Goal: Task Accomplishment & Management: Manage account settings

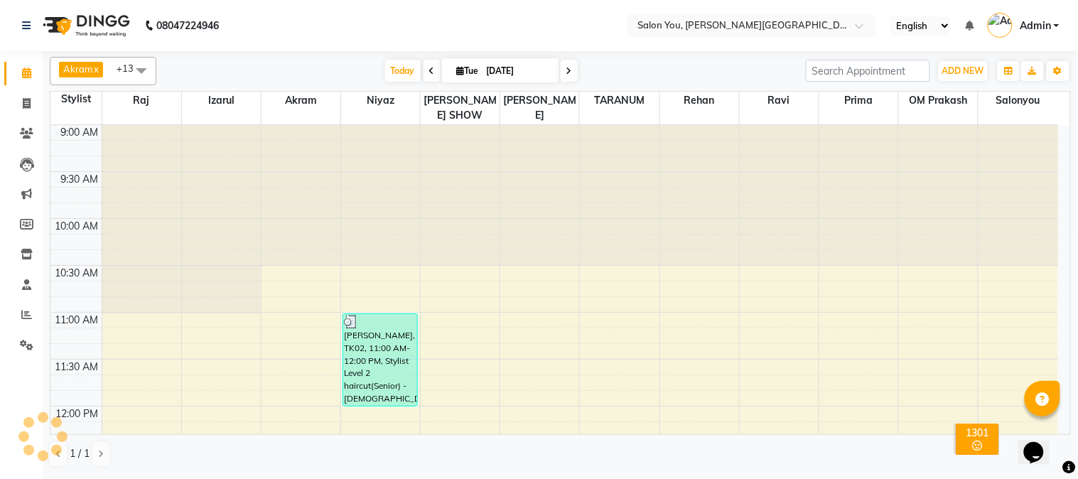
scroll to position [660, 0]
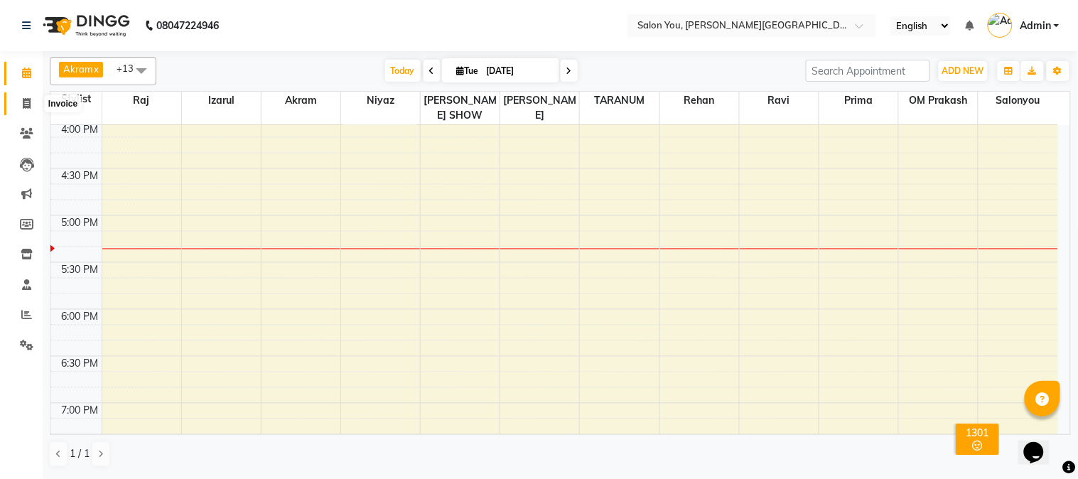
click at [23, 104] on icon at bounding box center [27, 103] width 8 height 11
select select "5231"
select select "service"
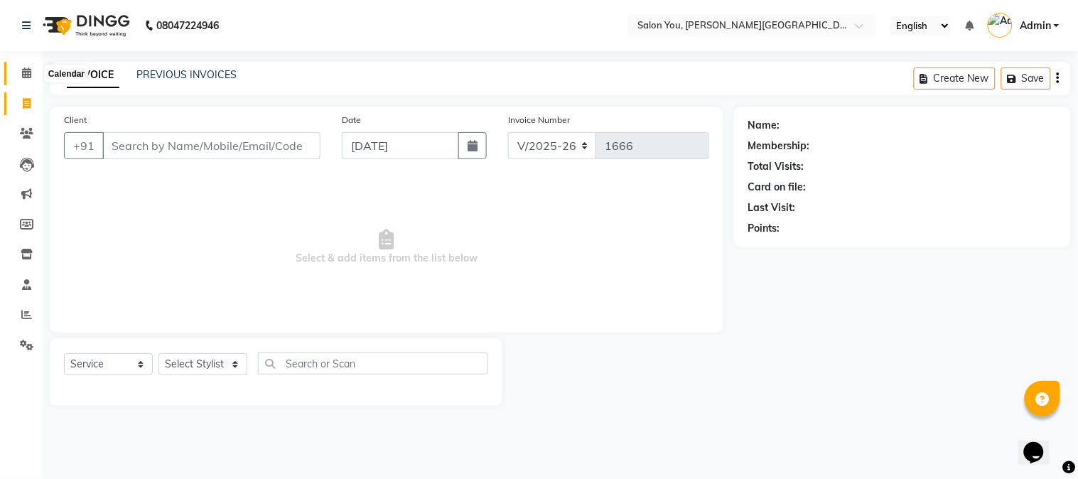
click at [22, 75] on icon at bounding box center [26, 73] width 9 height 11
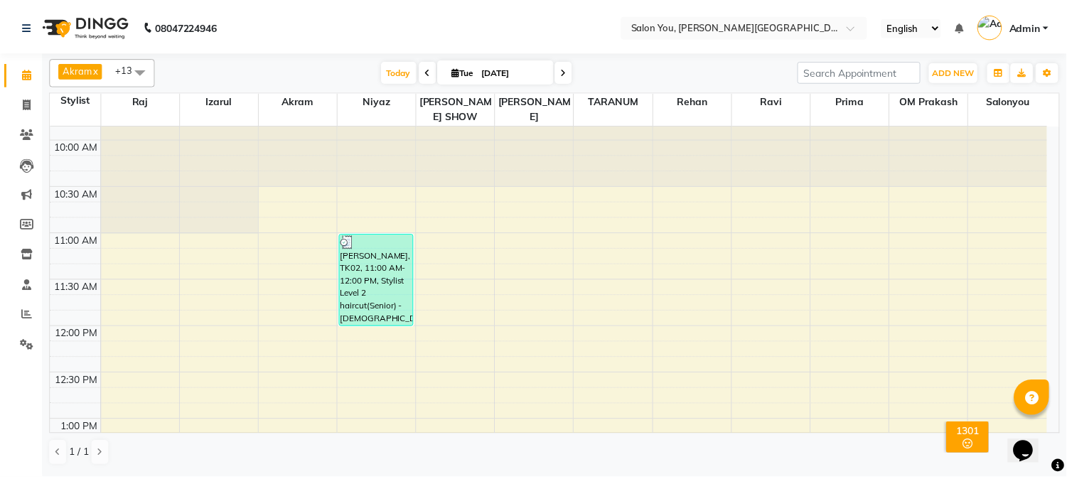
scroll to position [316, 0]
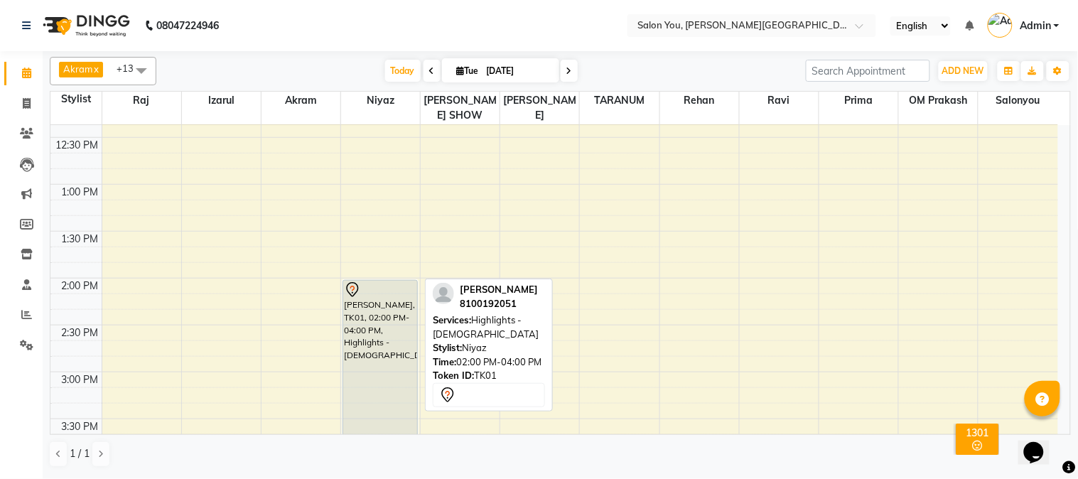
click at [392, 323] on div "[PERSON_NAME], TK01, 02:00 PM-04:00 PM, Highlights - [DEMOGRAPHIC_DATA]" at bounding box center [380, 374] width 74 height 187
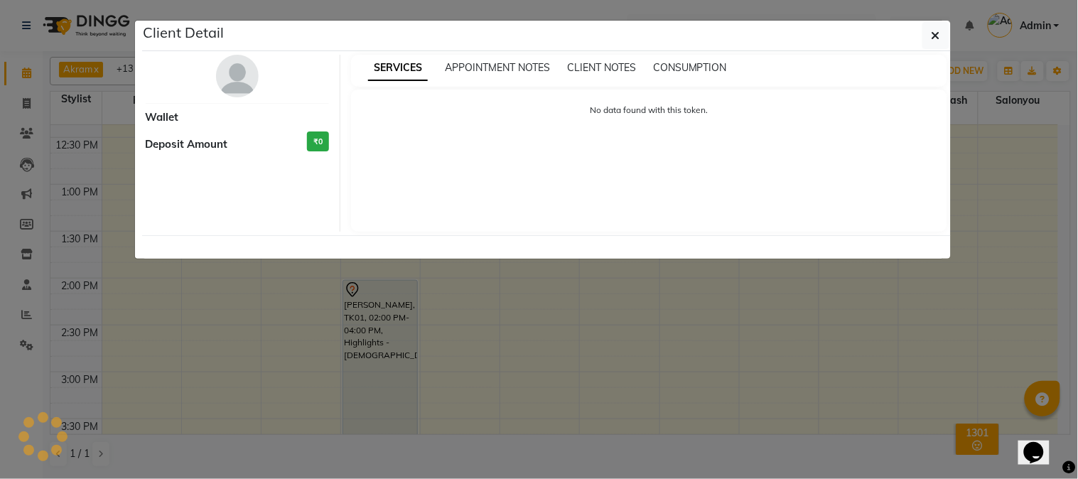
select select "7"
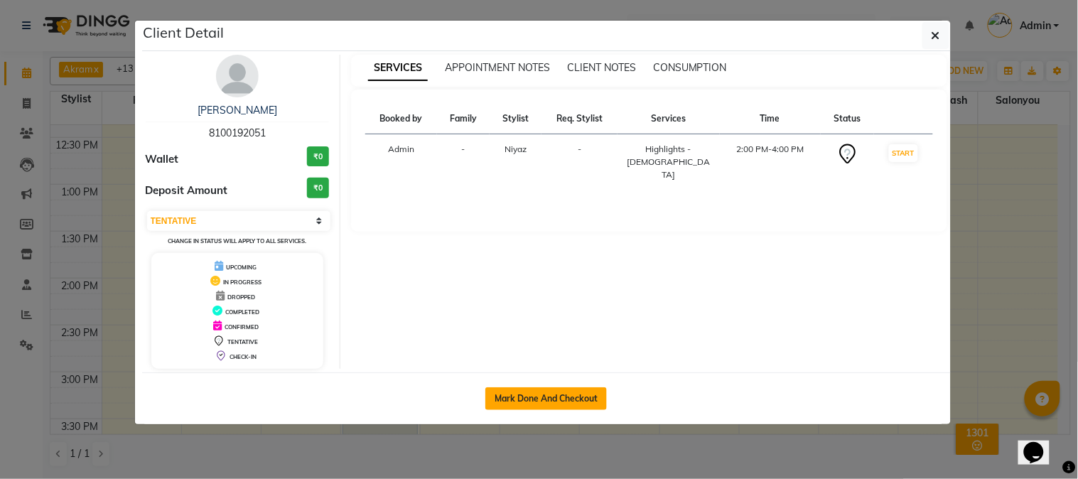
click at [540, 395] on button "Mark Done And Checkout" at bounding box center [547, 398] width 122 height 23
select select "service"
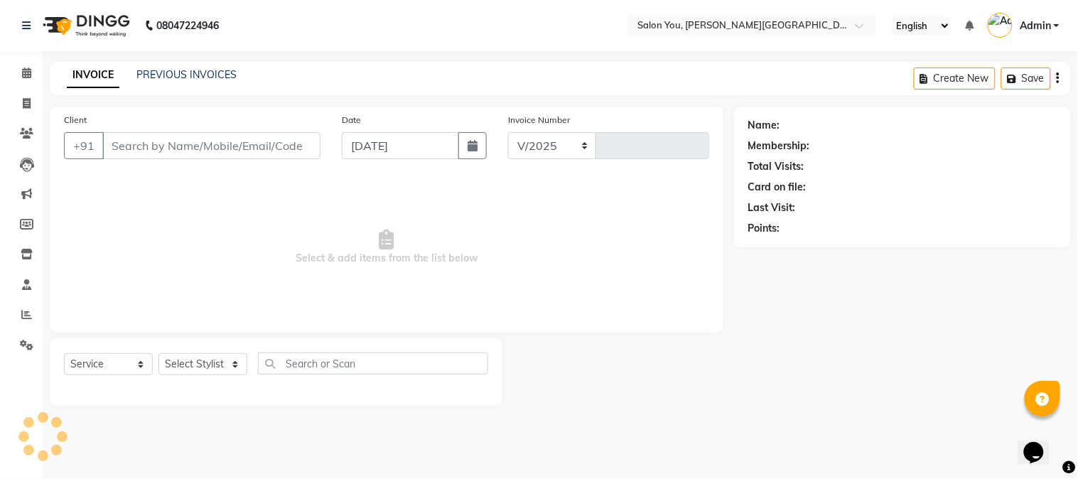
select select "5231"
type input "1666"
type input "8100192051"
select select "83062"
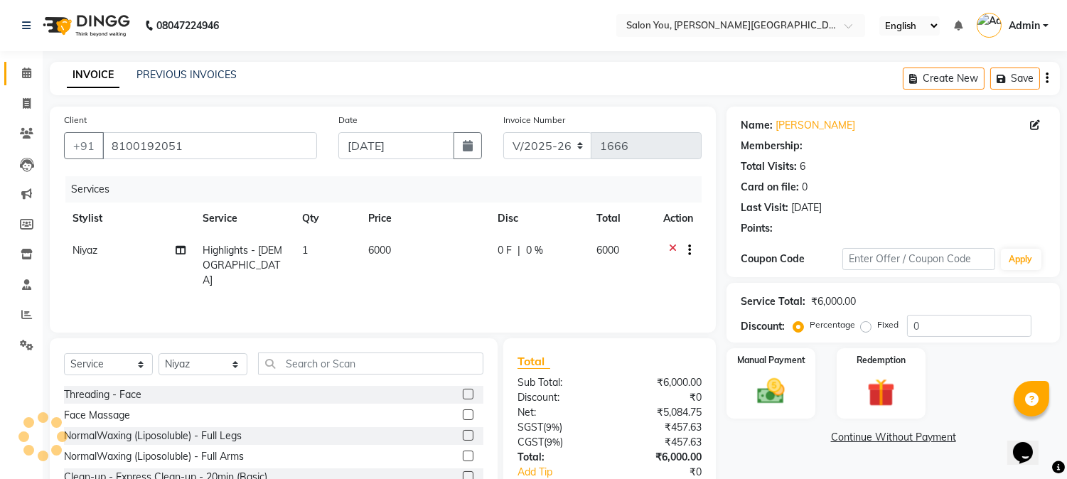
select select "1: Object"
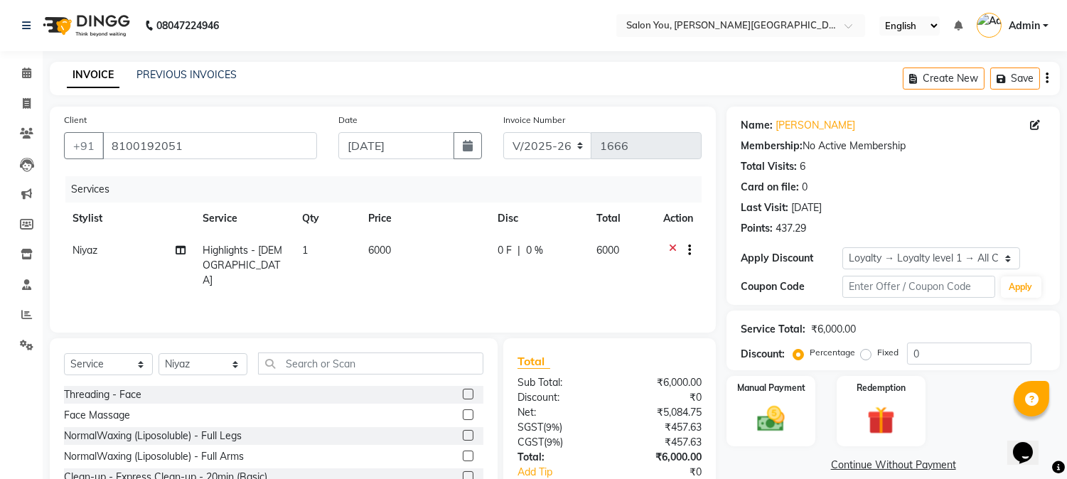
click at [400, 245] on td "6000" at bounding box center [424, 266] width 129 height 62
select select "83062"
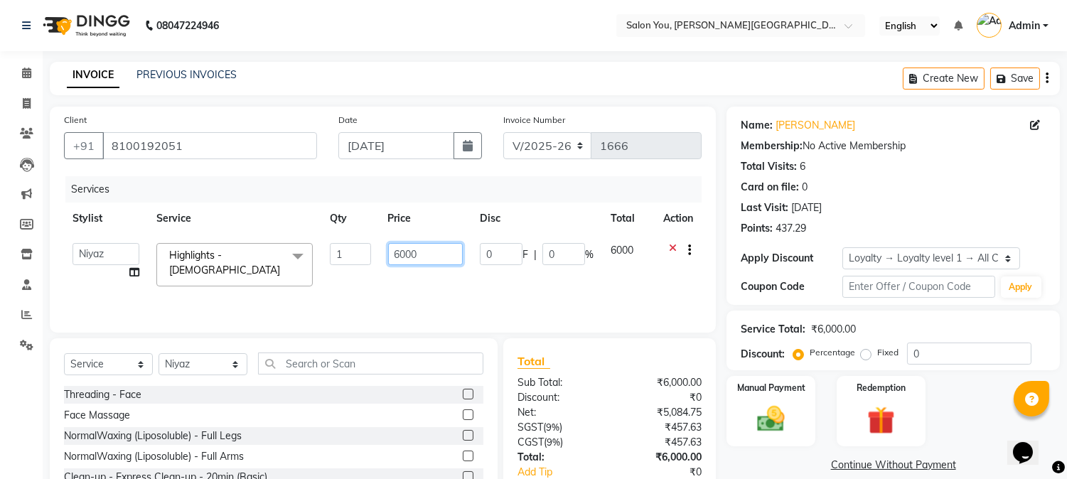
click at [424, 252] on input "6000" at bounding box center [425, 254] width 75 height 22
type input "6"
type input "7"
type input "6500"
click at [424, 283] on div "Services Stylist Service Qty Price Disc Total Action Akram Auditor [PERSON_NAME…" at bounding box center [383, 247] width 638 height 142
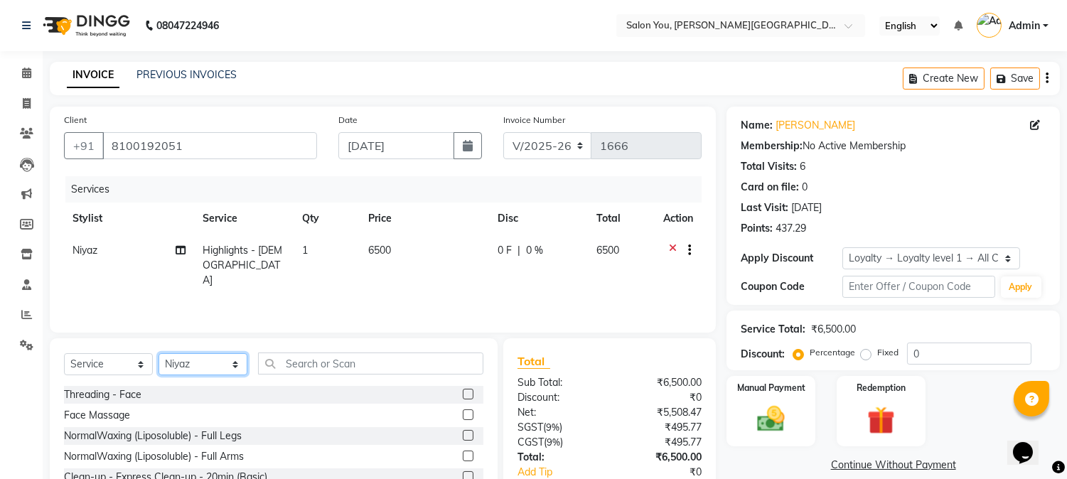
click at [202, 361] on select "Select Stylist Akram Auditor [PERSON_NAME] [PERSON_NAME] [PERSON_NAME] prima [P…" at bounding box center [203, 364] width 89 height 22
click at [412, 245] on td "6500" at bounding box center [424, 266] width 129 height 62
select select "83062"
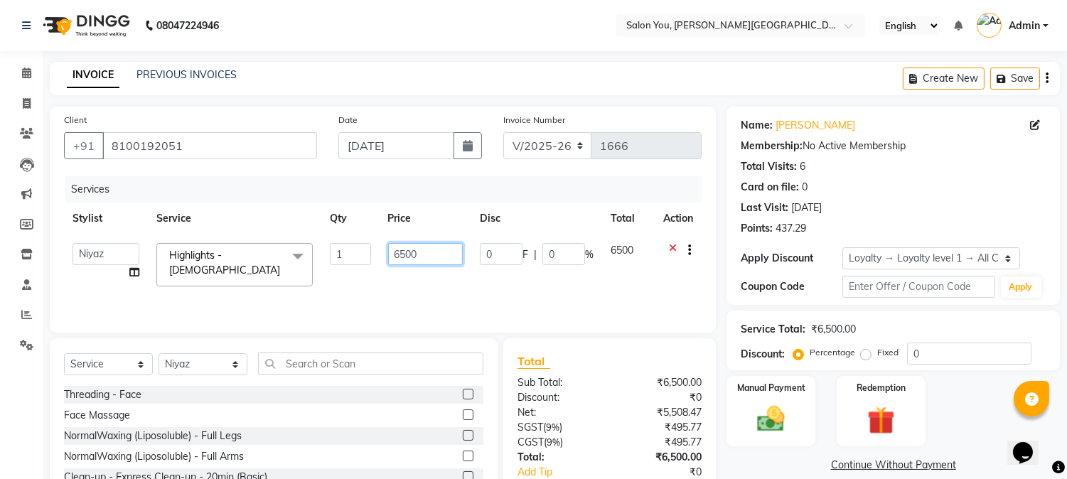
click at [412, 252] on input "6500" at bounding box center [425, 254] width 75 height 22
click at [428, 251] on input "6500" at bounding box center [425, 254] width 75 height 22
type input "6"
type input "6000"
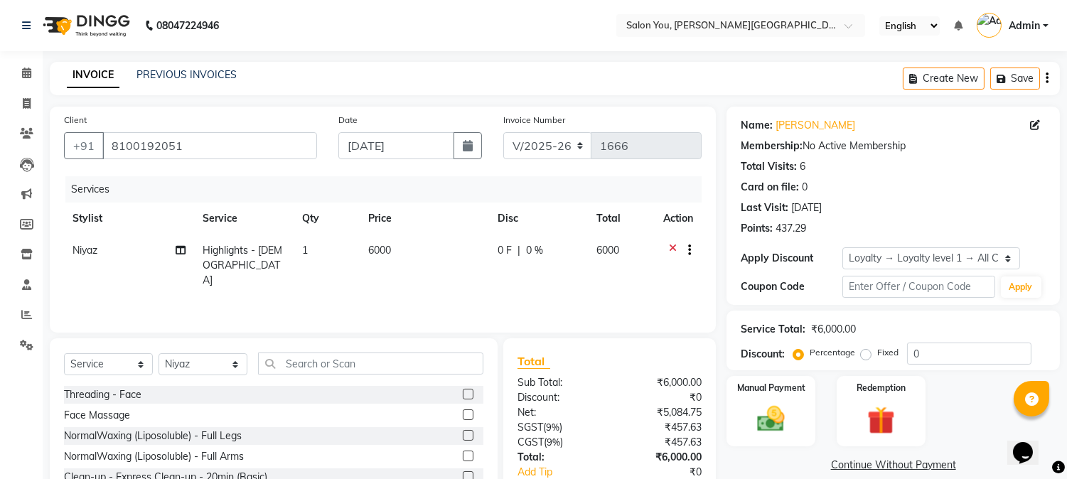
click at [471, 288] on div "Services Stylist Service Qty Price Disc Total Action Niyaz Highlights - [DEMOGR…" at bounding box center [383, 247] width 638 height 142
click at [191, 361] on select "Select Stylist Akram Auditor [PERSON_NAME] [PERSON_NAME] [PERSON_NAME] prima [P…" at bounding box center [203, 364] width 89 height 22
select select "83121"
click at [159, 354] on select "Select Stylist Akram Auditor [PERSON_NAME] [PERSON_NAME] [PERSON_NAME] prima [P…" at bounding box center [203, 364] width 89 height 22
click at [303, 365] on input "text" at bounding box center [370, 364] width 225 height 22
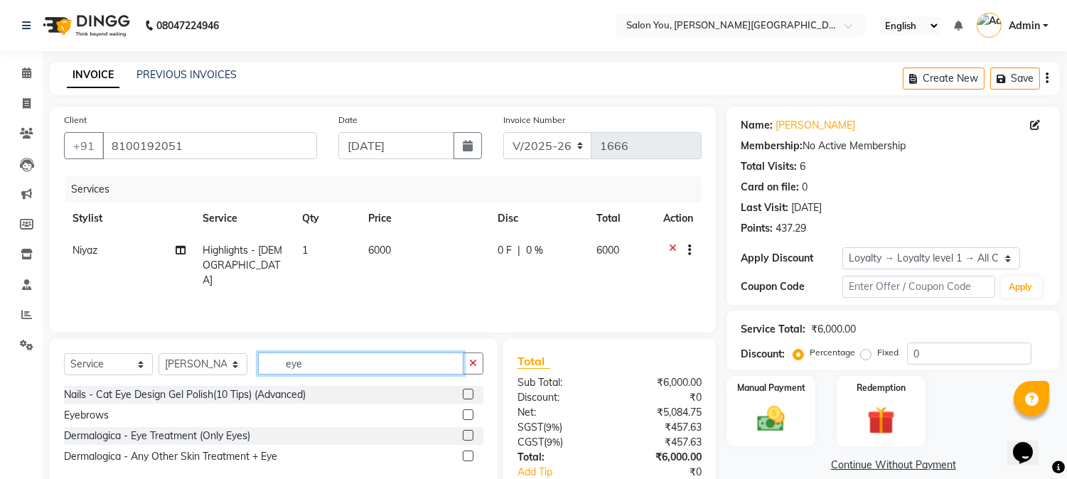
type input "eye"
click at [465, 416] on label at bounding box center [468, 414] width 11 height 11
click at [465, 416] on input "checkbox" at bounding box center [467, 415] width 9 height 9
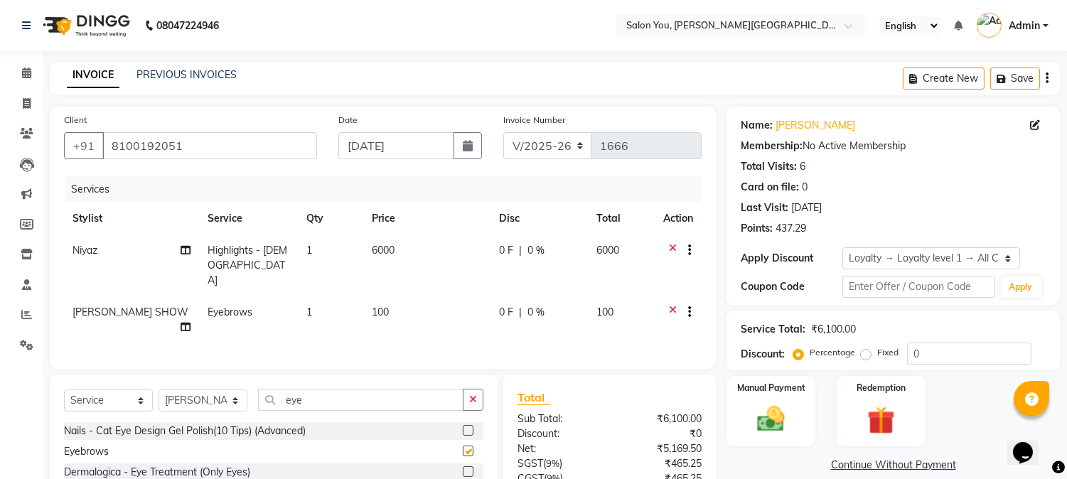
checkbox input "false"
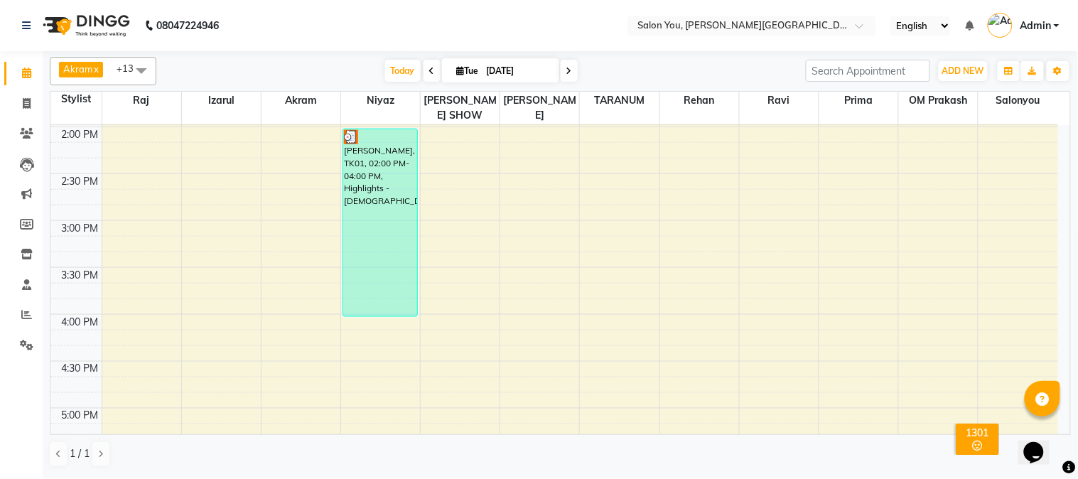
scroll to position [473, 0]
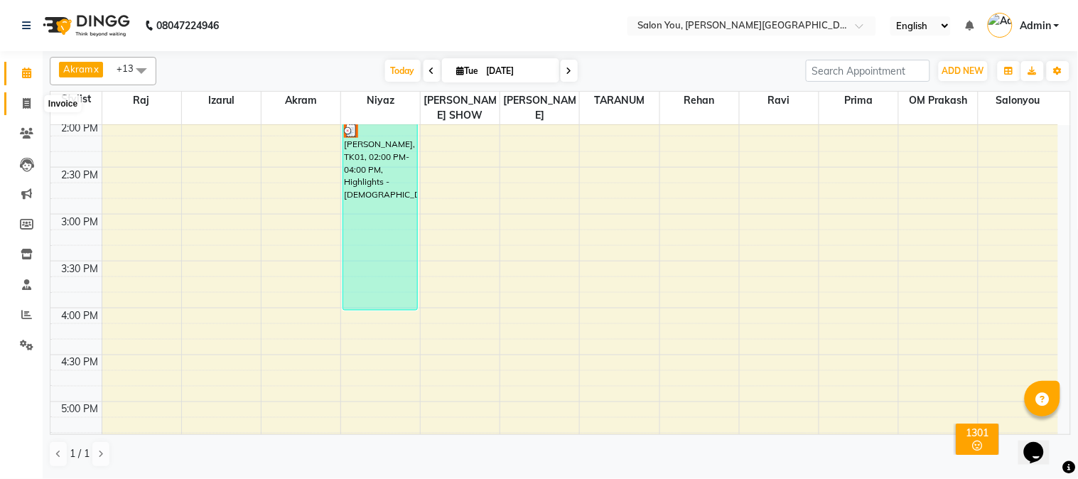
click at [29, 102] on icon at bounding box center [27, 103] width 8 height 11
select select "service"
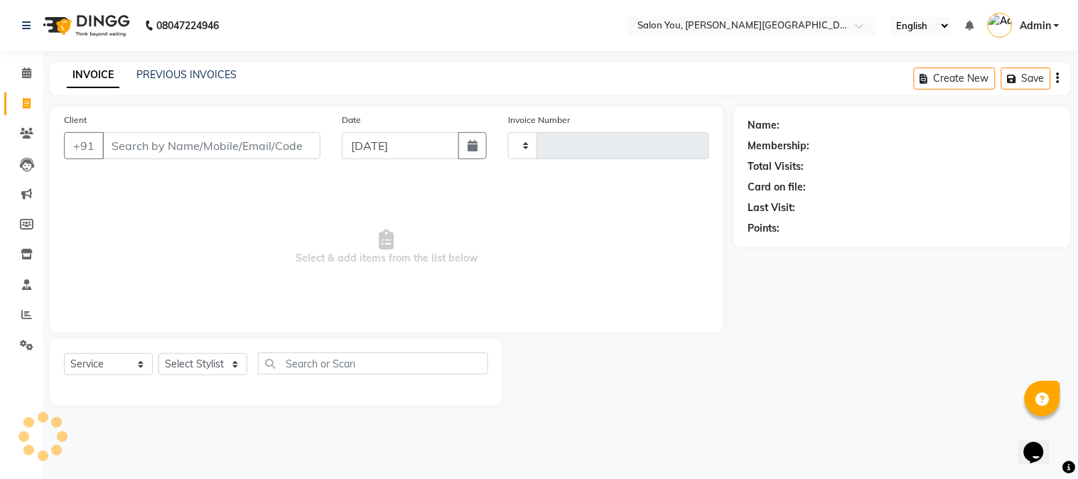
type input "1666"
select select "5231"
drag, startPoint x: 225, startPoint y: 368, endPoint x: 227, endPoint y: 357, distance: 10.9
click at [225, 363] on select "Select Stylist Akram Auditor [PERSON_NAME] [PERSON_NAME] [PERSON_NAME] prima [P…" at bounding box center [203, 364] width 89 height 22
select select "89003"
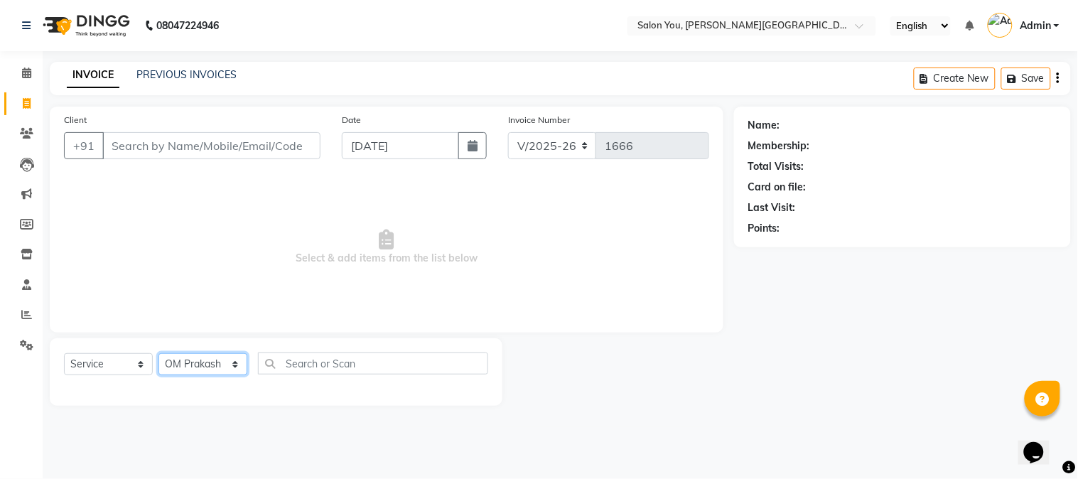
click at [159, 354] on select "Select Stylist Akram Auditor [PERSON_NAME] [PERSON_NAME] [PERSON_NAME] prima [P…" at bounding box center [203, 364] width 89 height 22
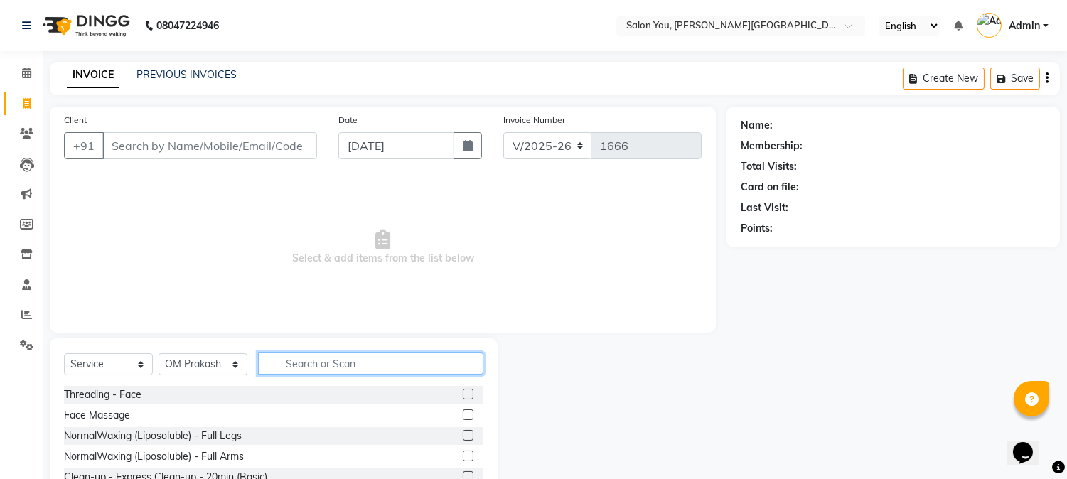
click at [317, 361] on input "text" at bounding box center [370, 364] width 225 height 22
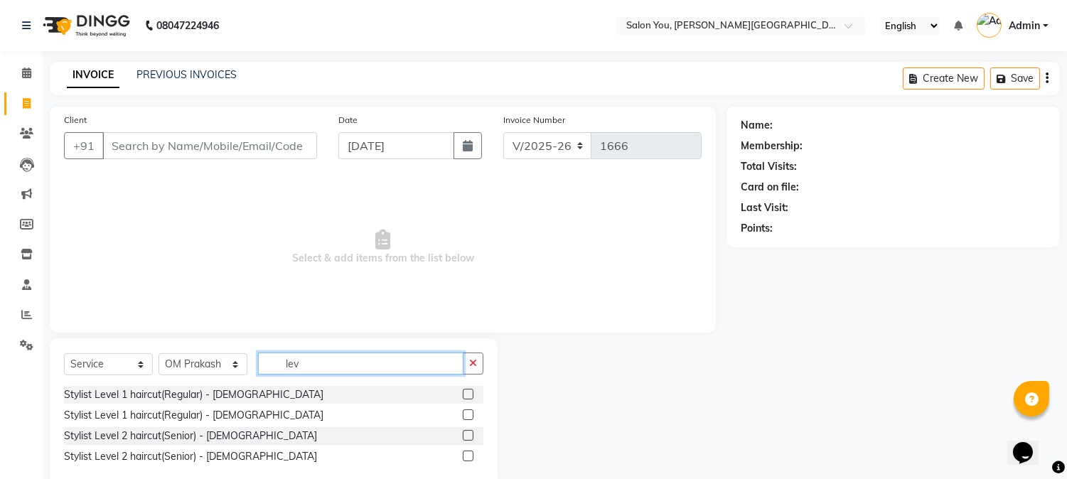
type input "lev"
click at [466, 392] on label at bounding box center [468, 394] width 11 height 11
click at [466, 392] on input "checkbox" at bounding box center [467, 394] width 9 height 9
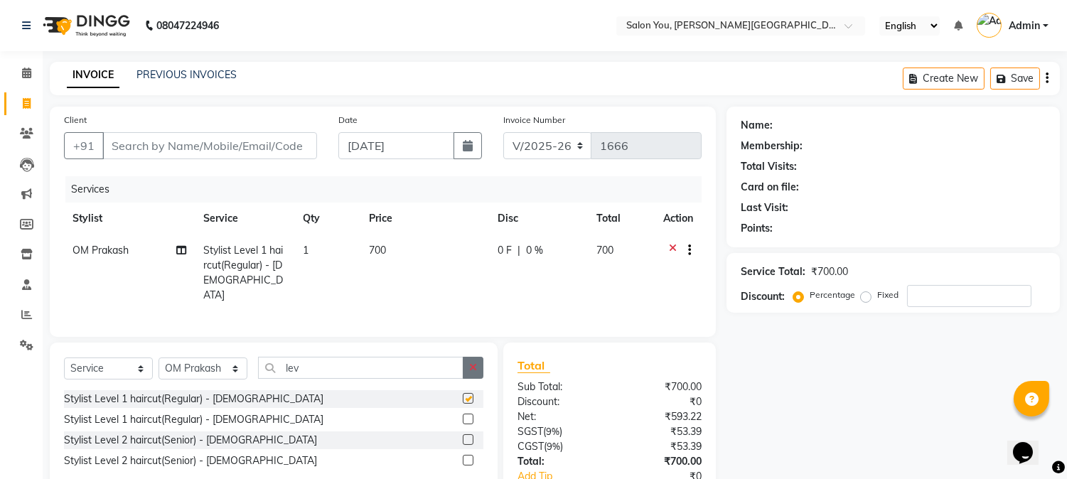
checkbox input "false"
click at [218, 148] on input "Client" at bounding box center [209, 145] width 215 height 27
type input "8"
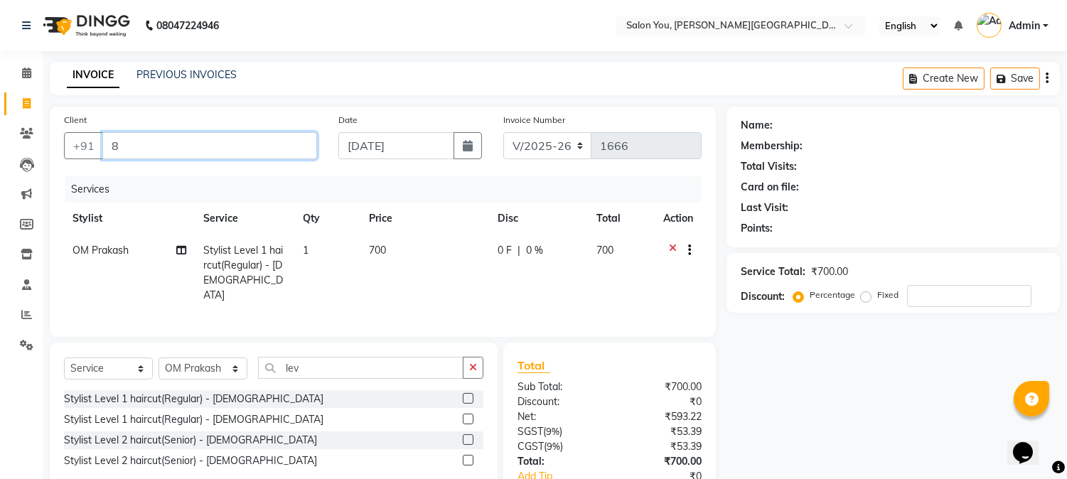
type input "0"
type input "877"
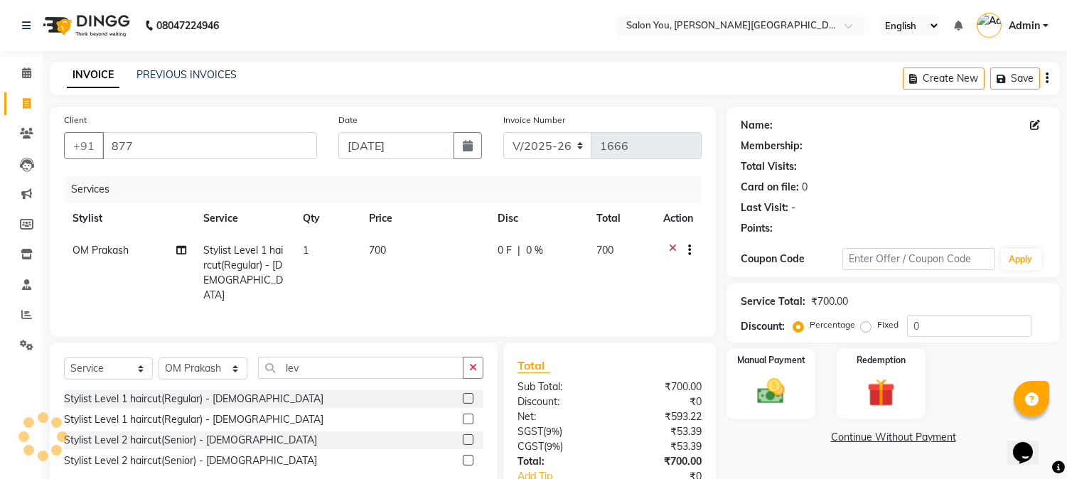
select select "1: Object"
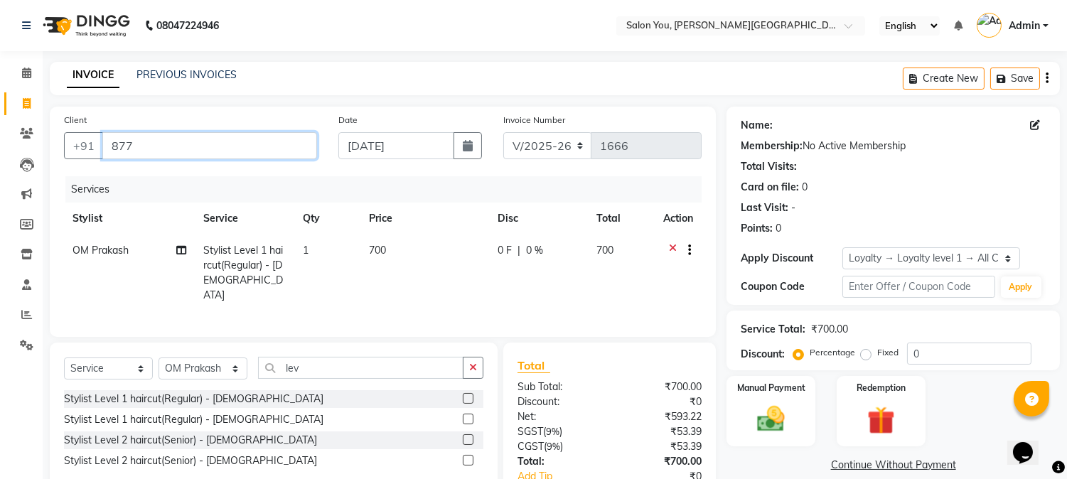
click at [258, 139] on input "877" at bounding box center [209, 145] width 215 height 27
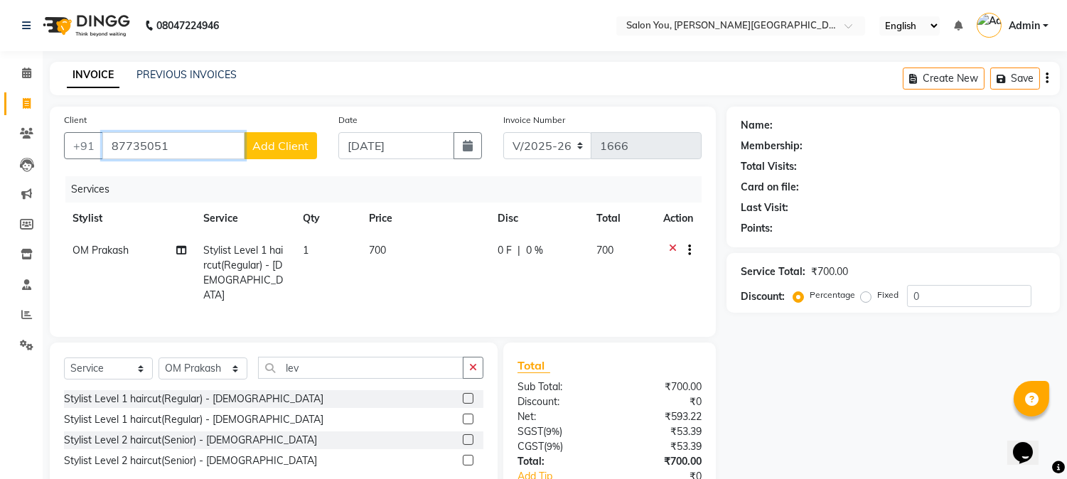
click at [131, 143] on input "87735051" at bounding box center [173, 145] width 142 height 27
type input "877735051"
click at [266, 140] on span "Add Client" at bounding box center [280, 146] width 56 height 14
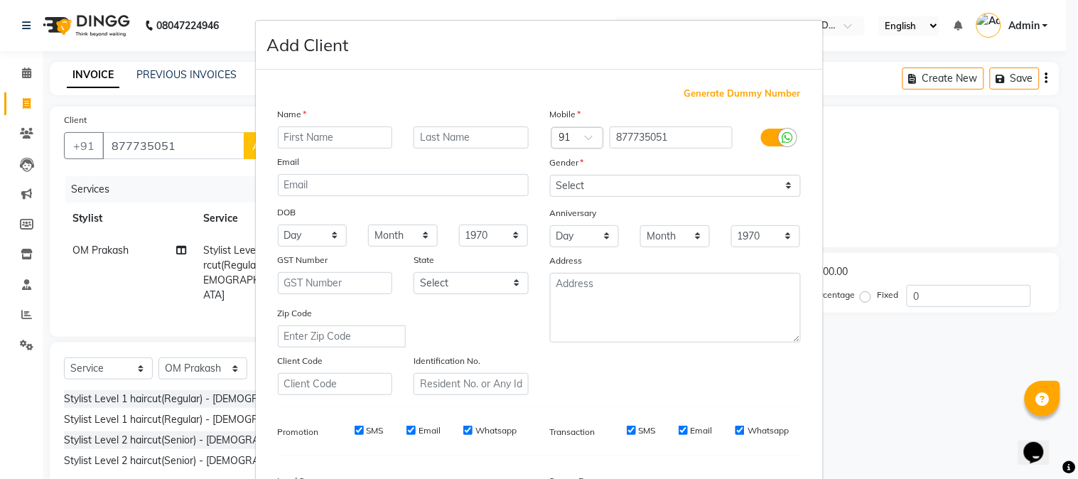
click at [288, 136] on input "text" at bounding box center [335, 138] width 115 height 22
click at [139, 139] on ngb-modal-window "Add Client Generate Dummy Number Name Email DOB Day 01 02 03 04 05 06 07 08 09 …" at bounding box center [539, 239] width 1078 height 479
click at [137, 149] on ngb-modal-window "Add Client Generate Dummy Number Name Email DOB Day 01 02 03 04 05 06 07 08 09 …" at bounding box center [539, 239] width 1078 height 479
click at [139, 142] on ngb-modal-window "Add Client Generate Dummy Number Name Email DOB Day 01 02 03 04 05 06 07 08 09 …" at bounding box center [539, 239] width 1078 height 479
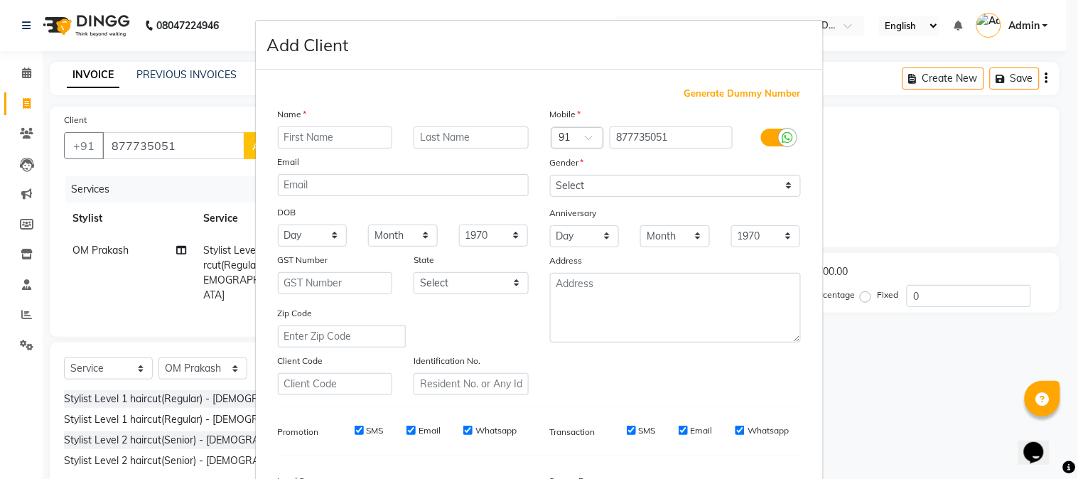
click at [191, 148] on ngb-modal-window "Add Client Generate Dummy Number Name Email DOB Day 01 02 03 04 05 06 07 08 09 …" at bounding box center [539, 239] width 1078 height 479
click at [320, 136] on input "text" at bounding box center [335, 138] width 115 height 22
type input "c"
click at [441, 139] on input "text" at bounding box center [471, 138] width 115 height 22
click at [481, 136] on input "basu" at bounding box center [471, 138] width 115 height 22
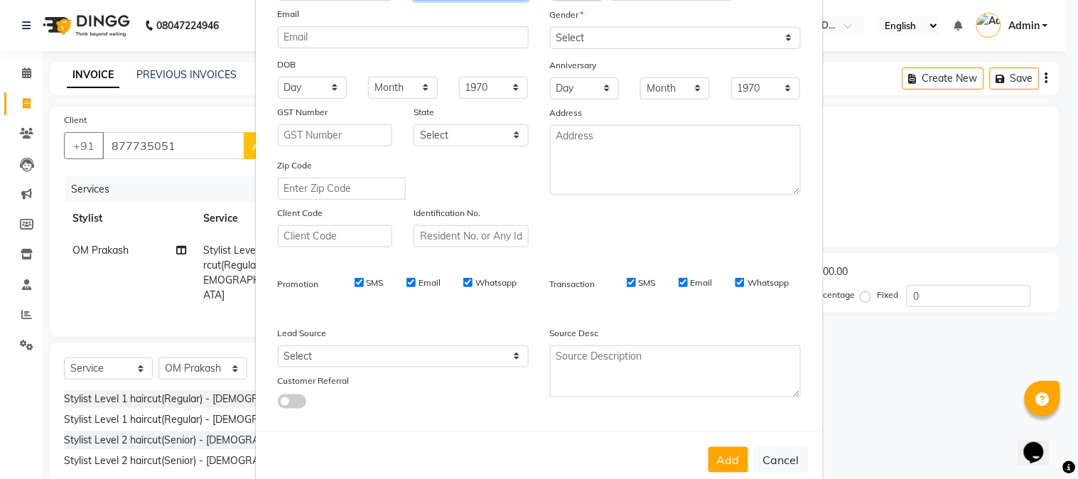
scroll to position [178, 0]
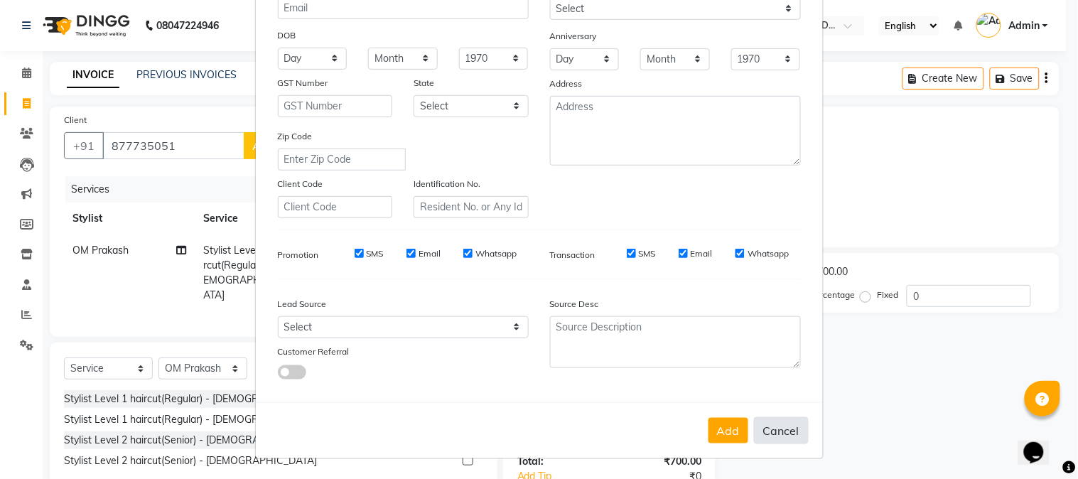
type input "basu"
drag, startPoint x: 763, startPoint y: 429, endPoint x: 780, endPoint y: 421, distance: 18.4
click at [776, 424] on button "Cancel" at bounding box center [781, 430] width 55 height 27
select select
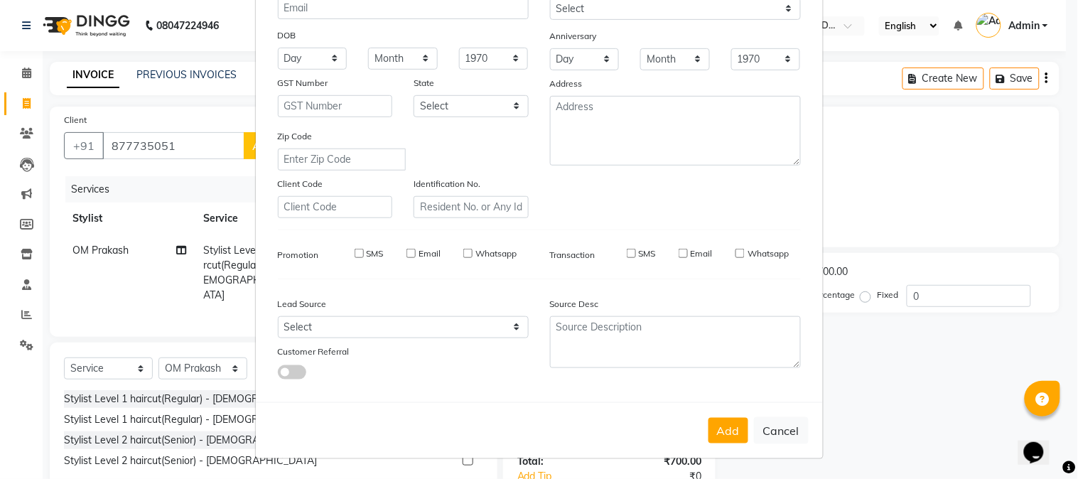
select select
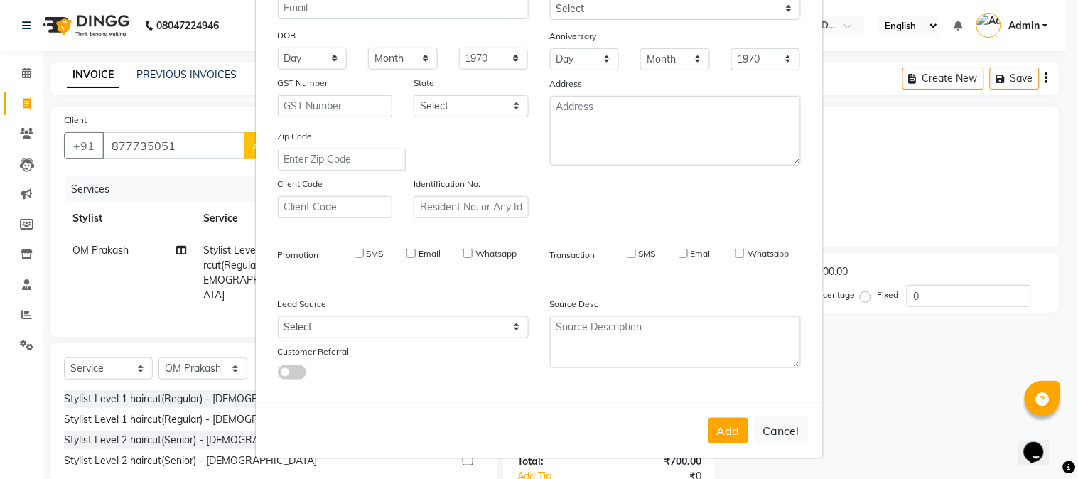
checkbox input "false"
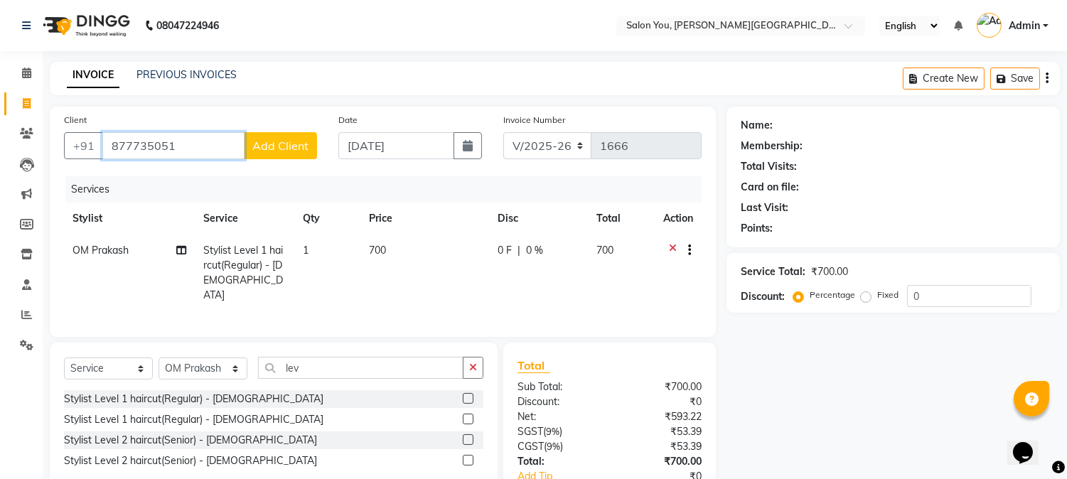
click at [181, 144] on input "877735051" at bounding box center [173, 145] width 142 height 27
type input "87"
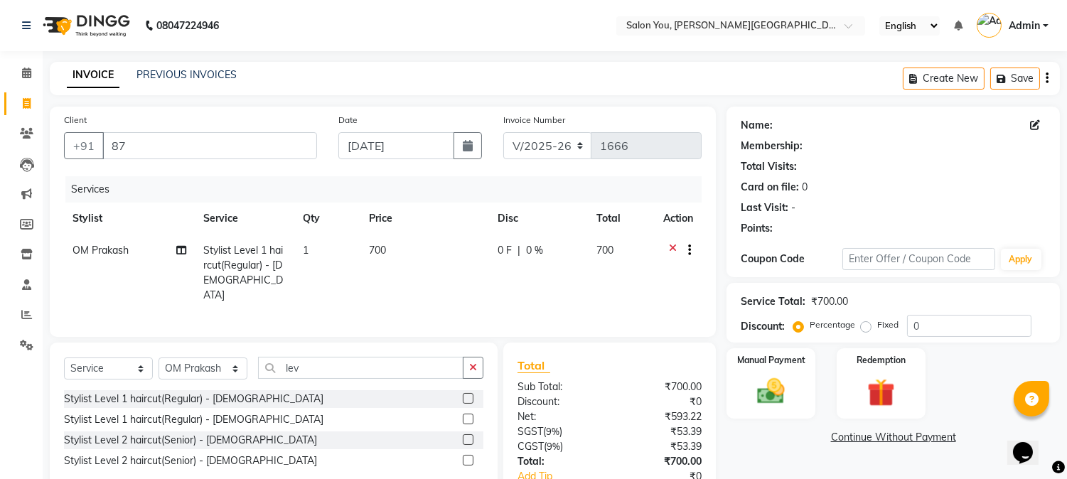
select select "1: Object"
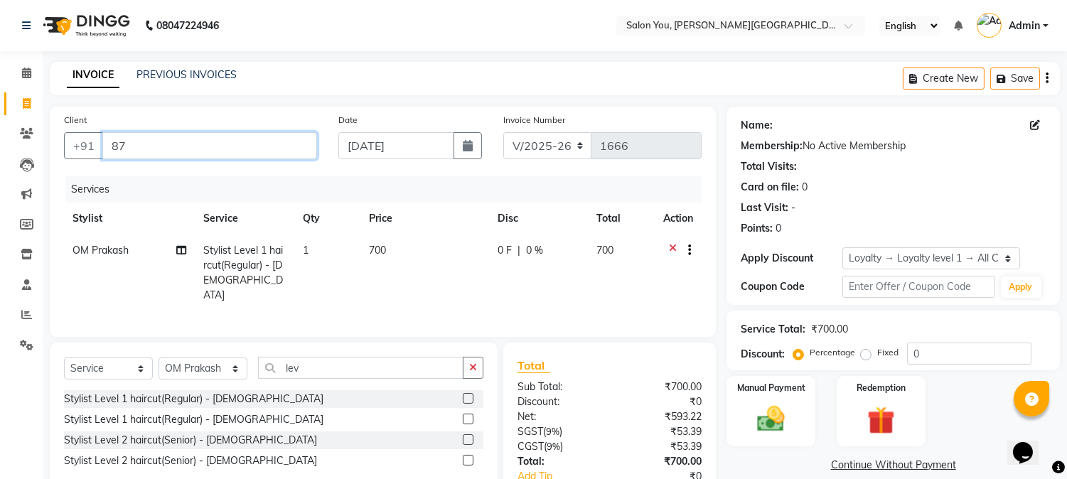
click at [183, 144] on input "87" at bounding box center [209, 145] width 215 height 27
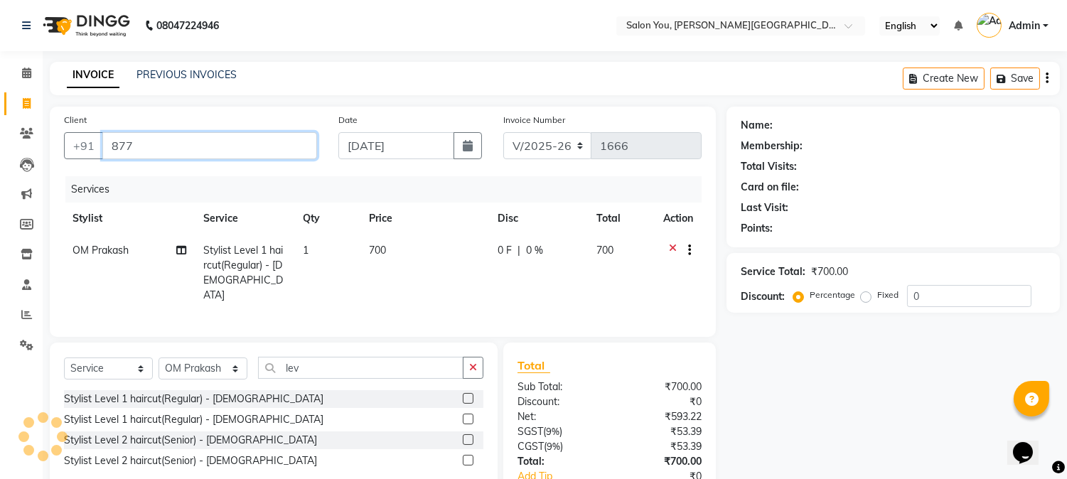
type input "877"
select select "1: Object"
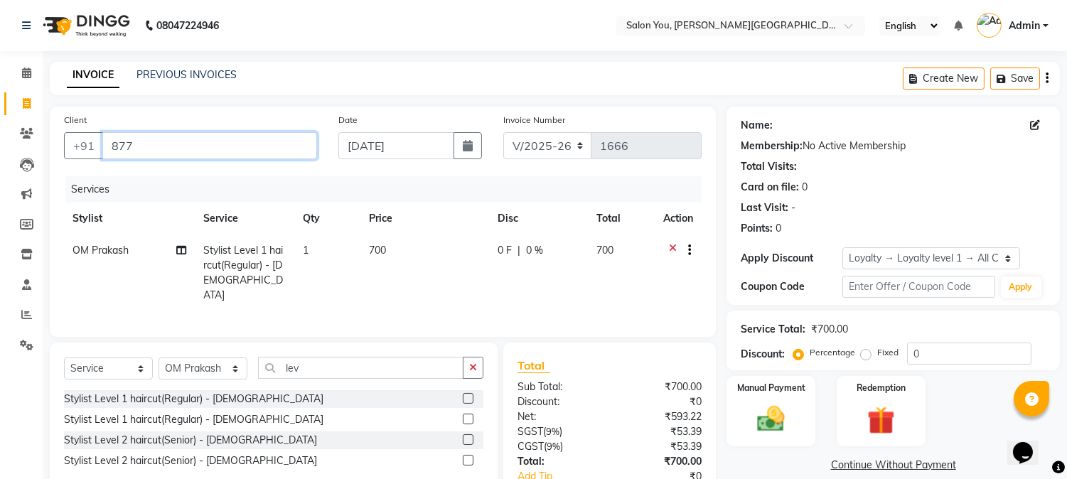
click at [183, 144] on input "877" at bounding box center [209, 145] width 215 height 27
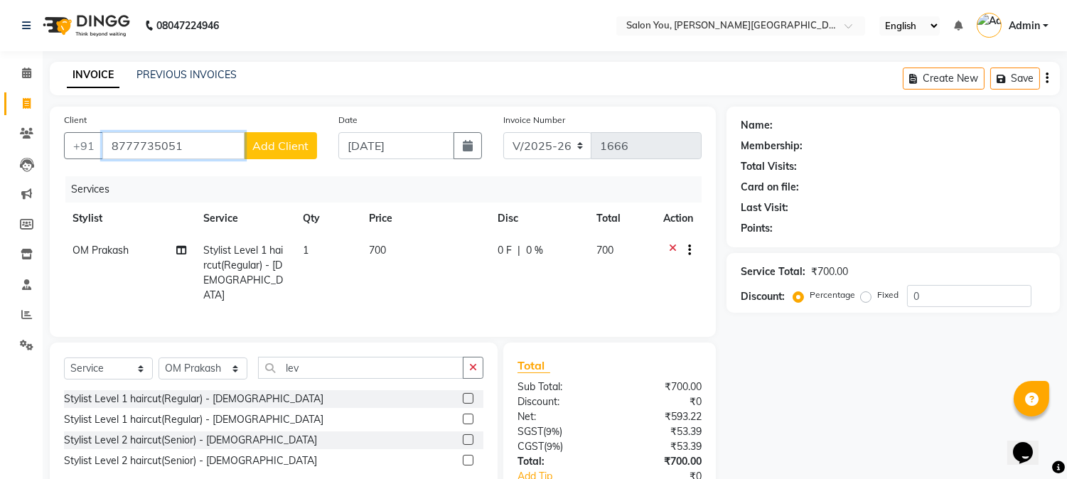
type input "8777735051"
click at [294, 140] on span "Add Client" at bounding box center [280, 146] width 56 height 14
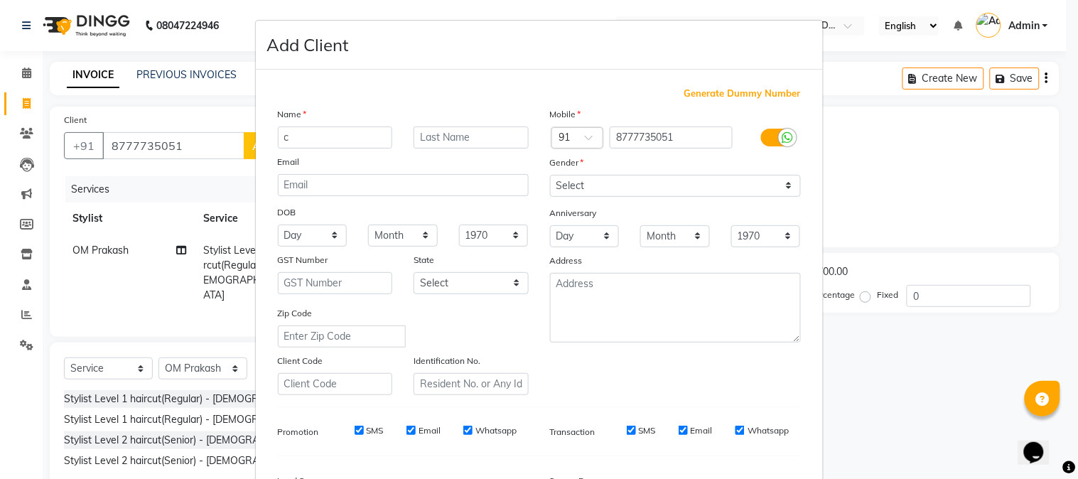
type input "c"
click at [423, 134] on input "text" at bounding box center [471, 138] width 115 height 22
type input "basu"
click at [567, 183] on select "Select Male Female Other Prefer Not To Say" at bounding box center [675, 186] width 251 height 22
select select "male"
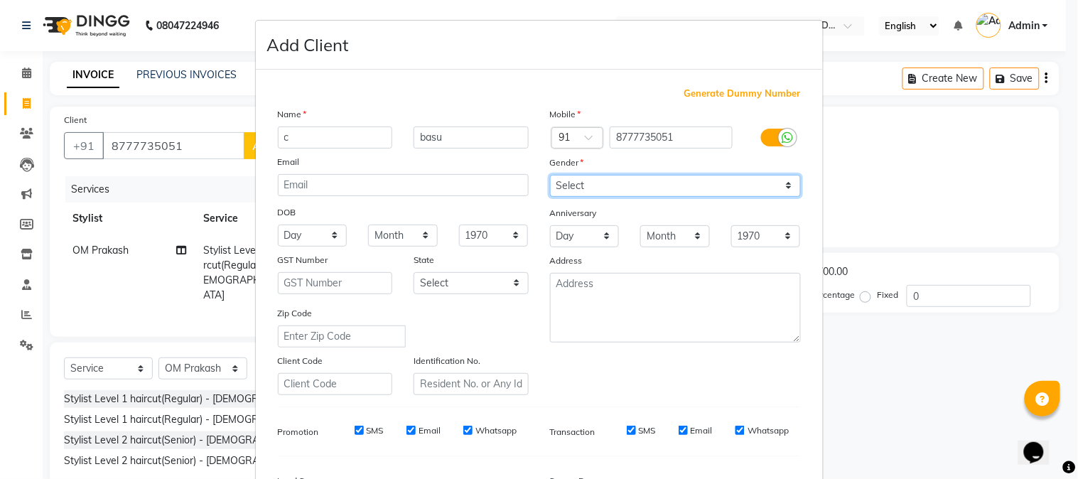
click at [550, 175] on select "Select Male Female Other Prefer Not To Say" at bounding box center [675, 186] width 251 height 22
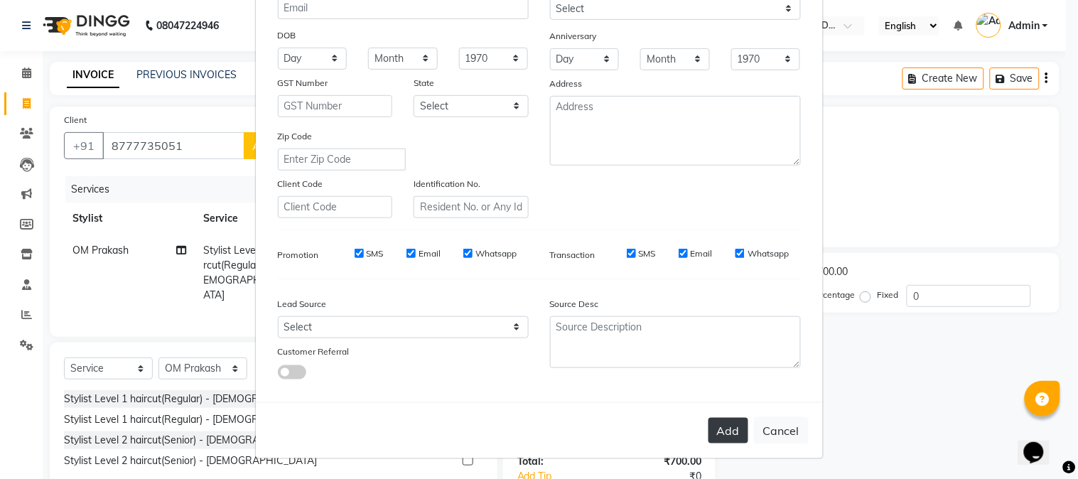
click at [721, 429] on button "Add" at bounding box center [729, 431] width 40 height 26
select select
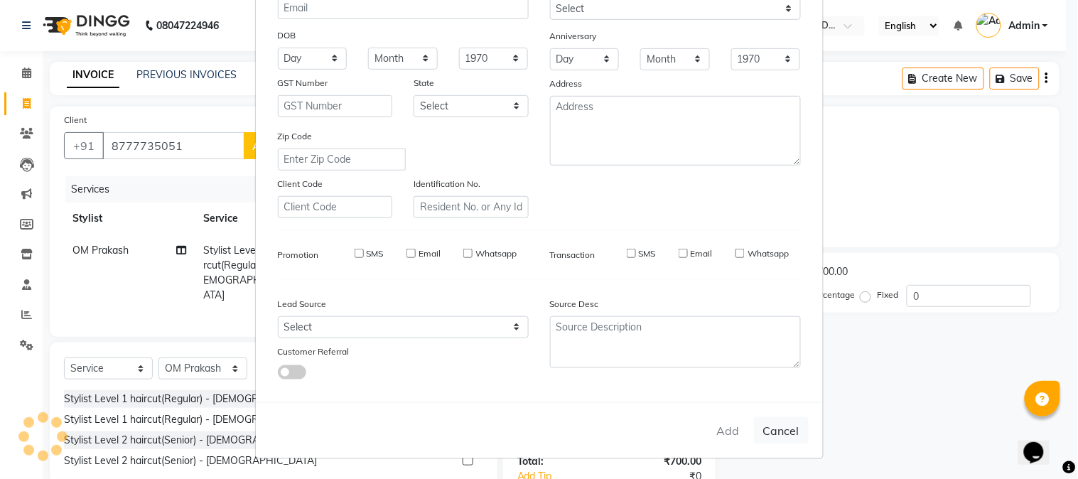
select select
checkbox input "false"
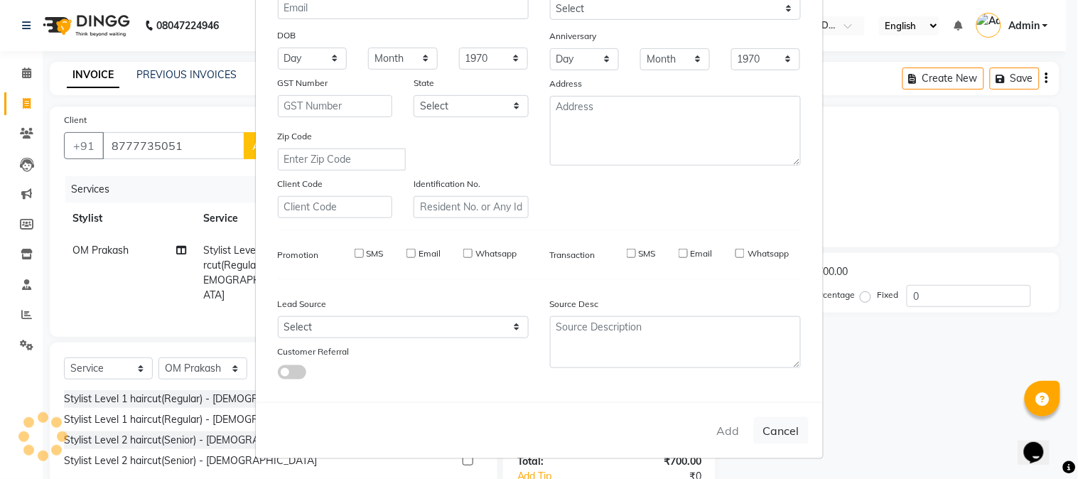
checkbox input "false"
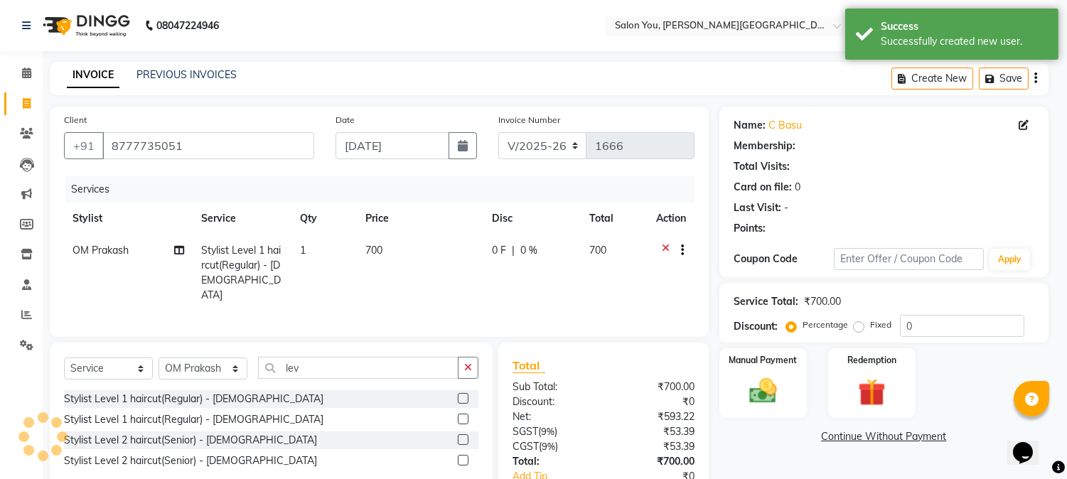
select select "1: Object"
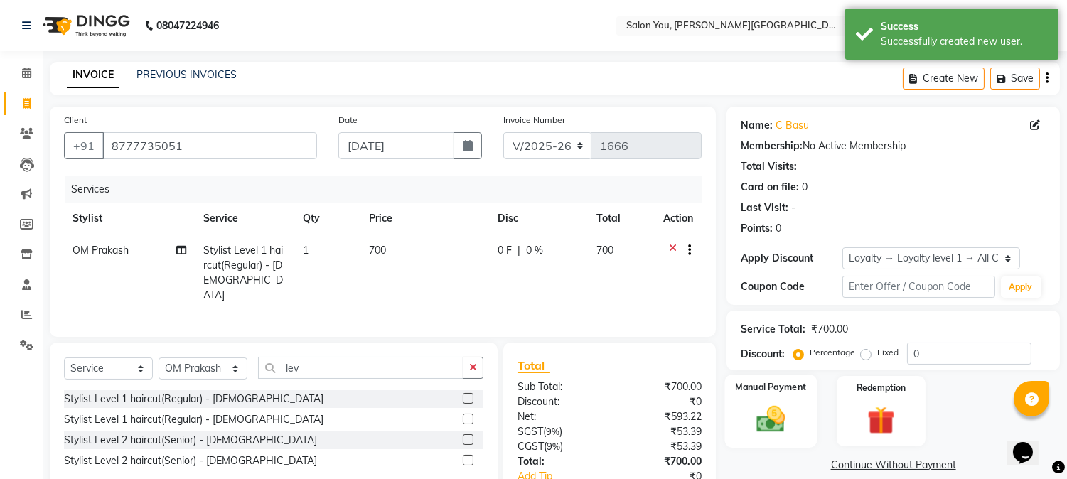
click at [792, 411] on img at bounding box center [771, 419] width 47 height 33
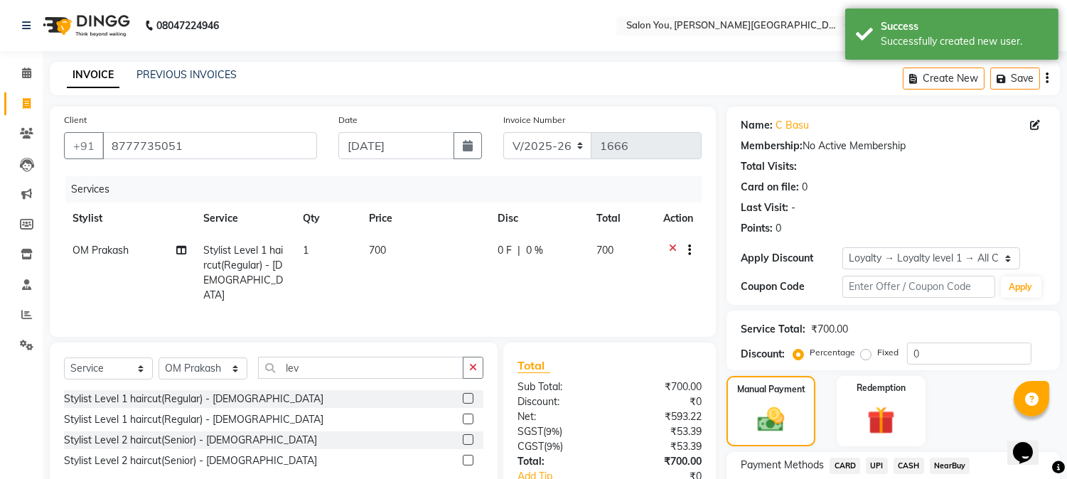
click at [906, 464] on span "CASH" at bounding box center [909, 466] width 31 height 16
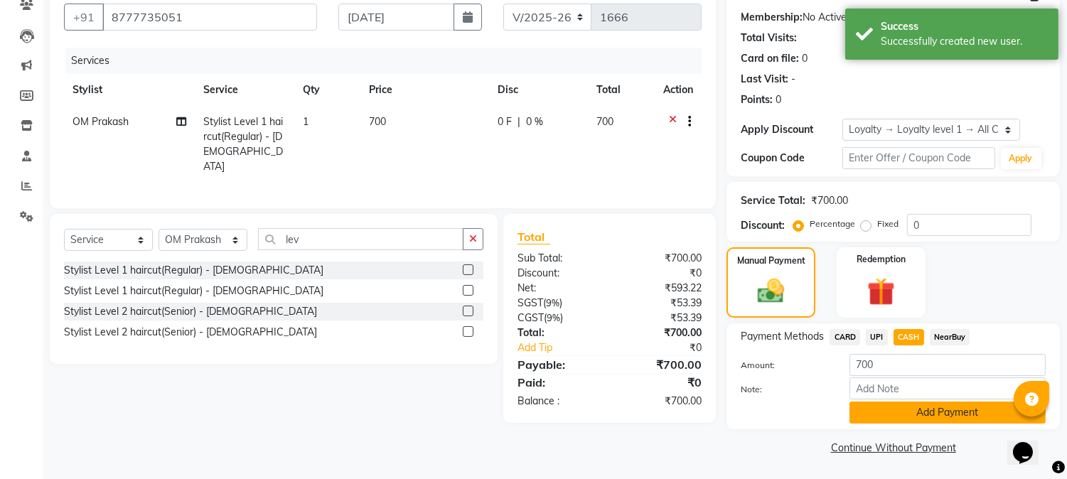
click at [907, 412] on button "Add Payment" at bounding box center [948, 413] width 196 height 22
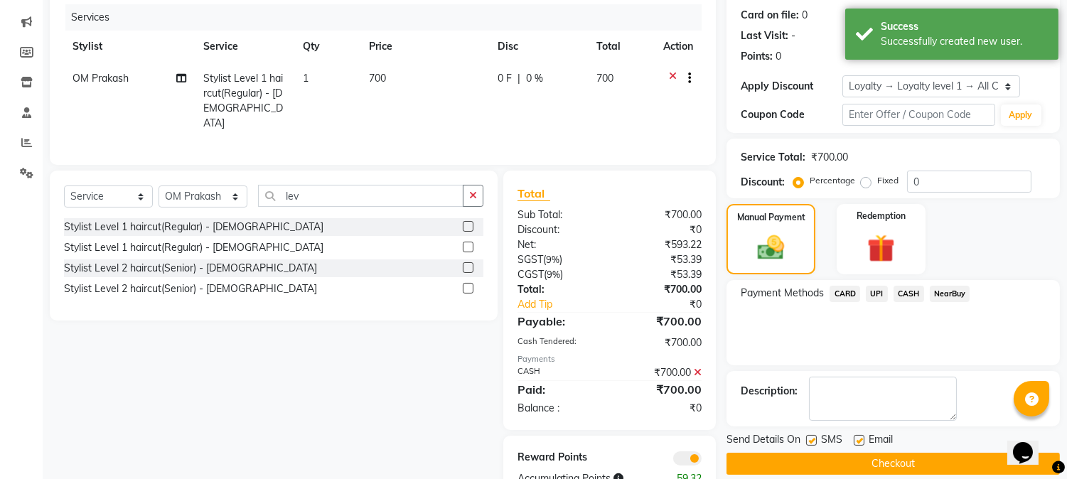
scroll to position [211, 0]
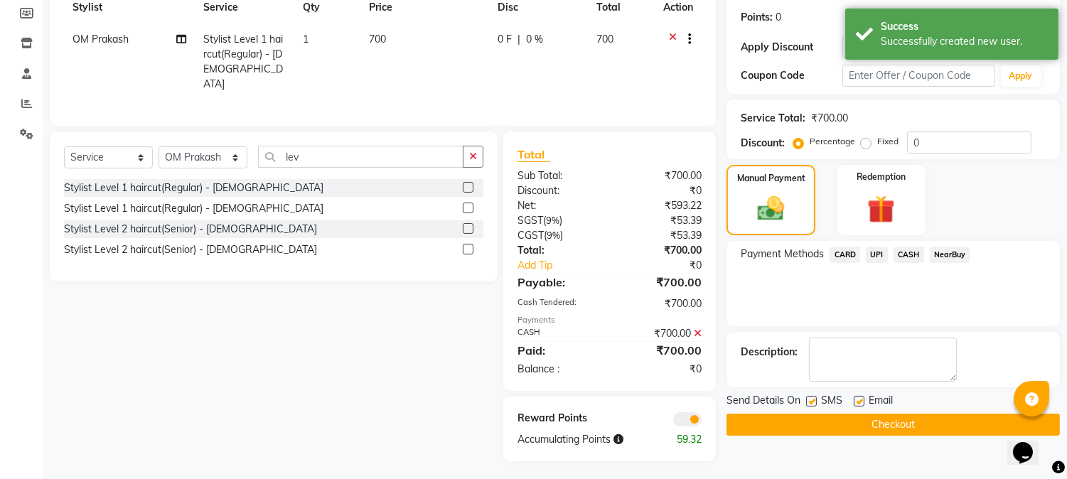
click at [861, 418] on button "Checkout" at bounding box center [893, 425] width 333 height 22
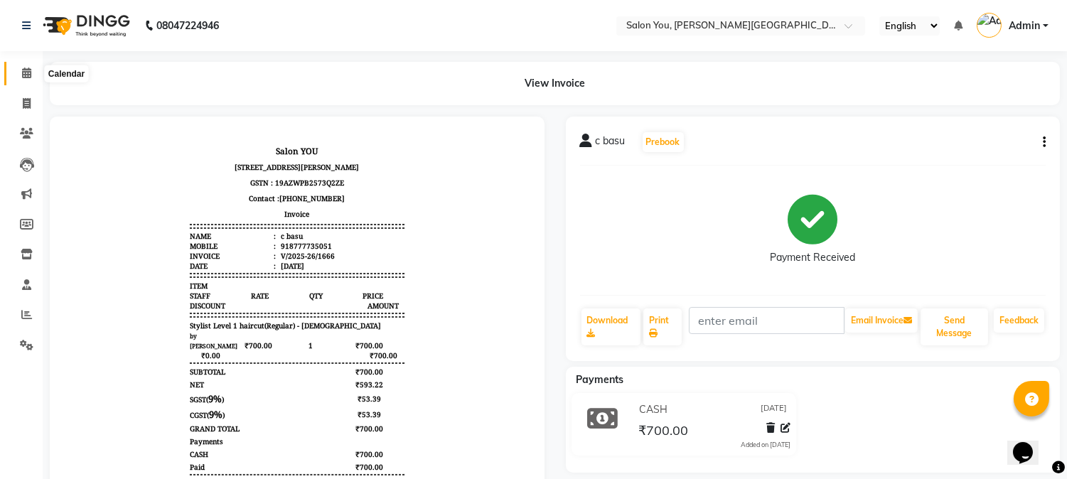
click at [26, 71] on icon at bounding box center [26, 73] width 9 height 11
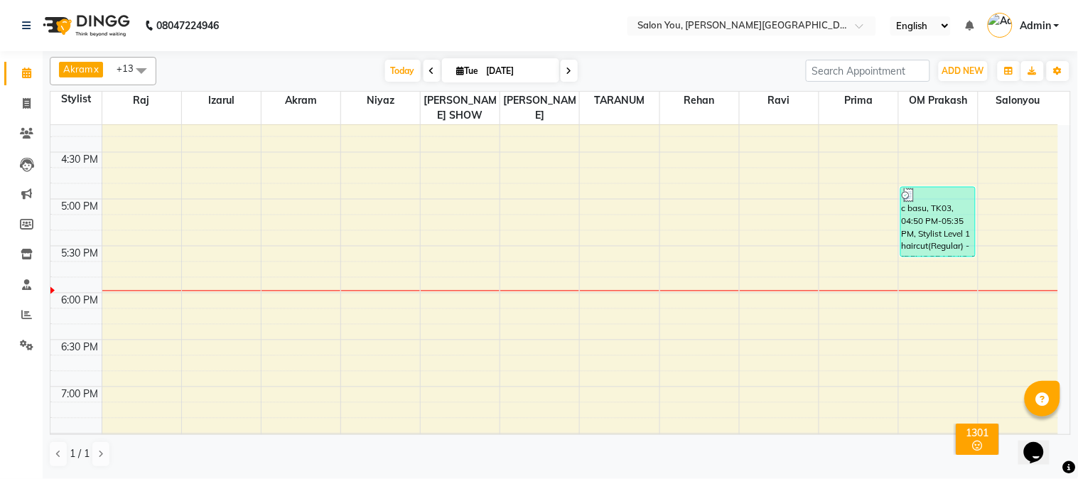
scroll to position [711, 0]
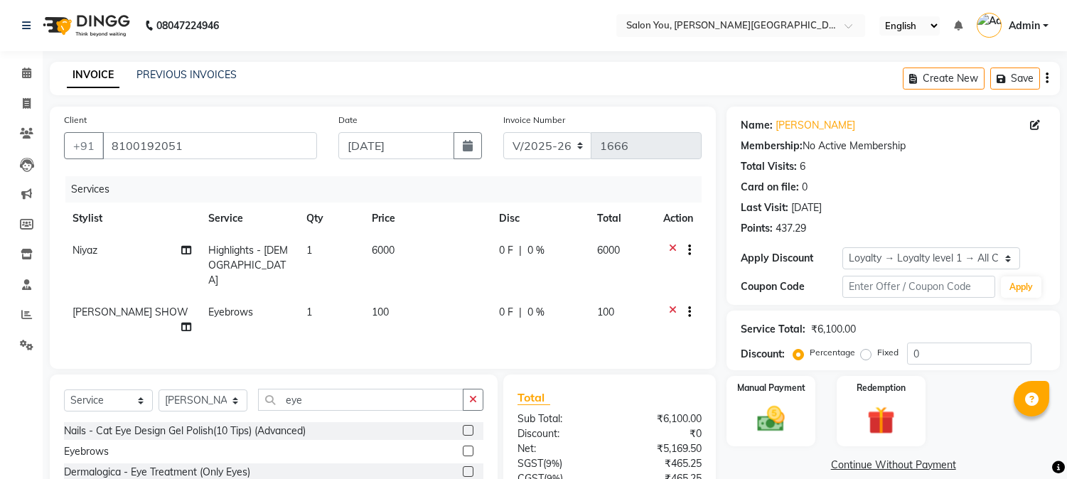
select select "5231"
select select "service"
select select "83121"
select select "1: Object"
drag, startPoint x: 0, startPoint y: 0, endPoint x: 408, endPoint y: 252, distance: 479.4
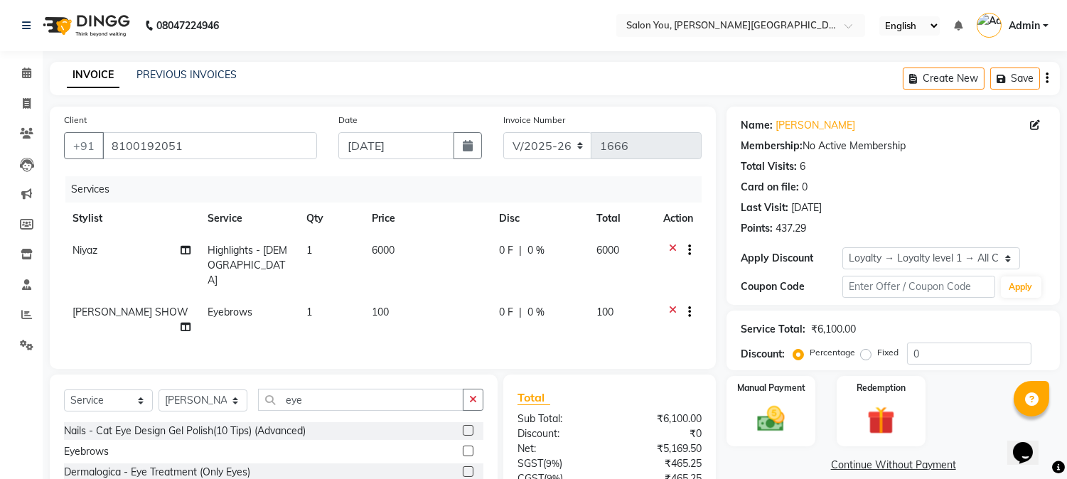
click at [408, 252] on td "6000" at bounding box center [426, 266] width 127 height 62
select select "83062"
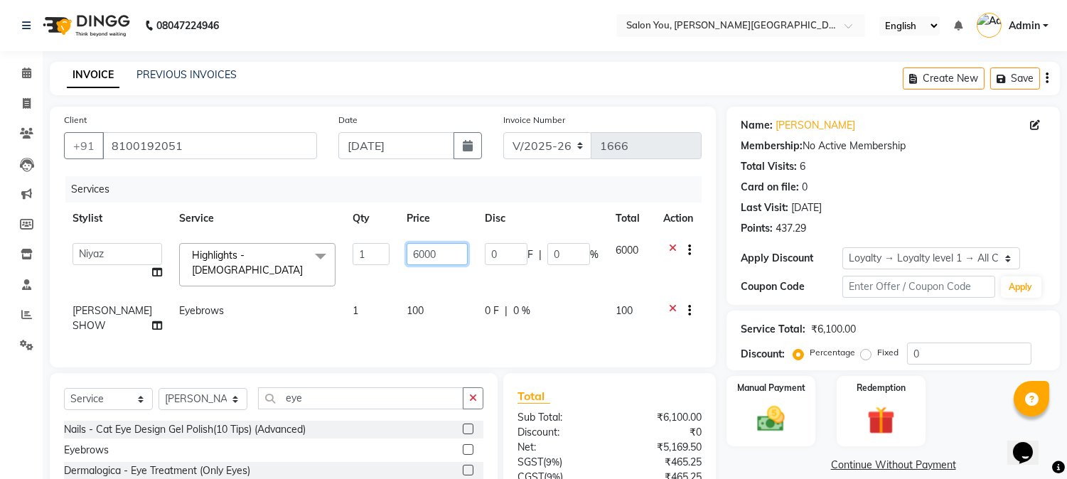
click at [427, 254] on input "6000" at bounding box center [437, 254] width 61 height 22
type input "6500"
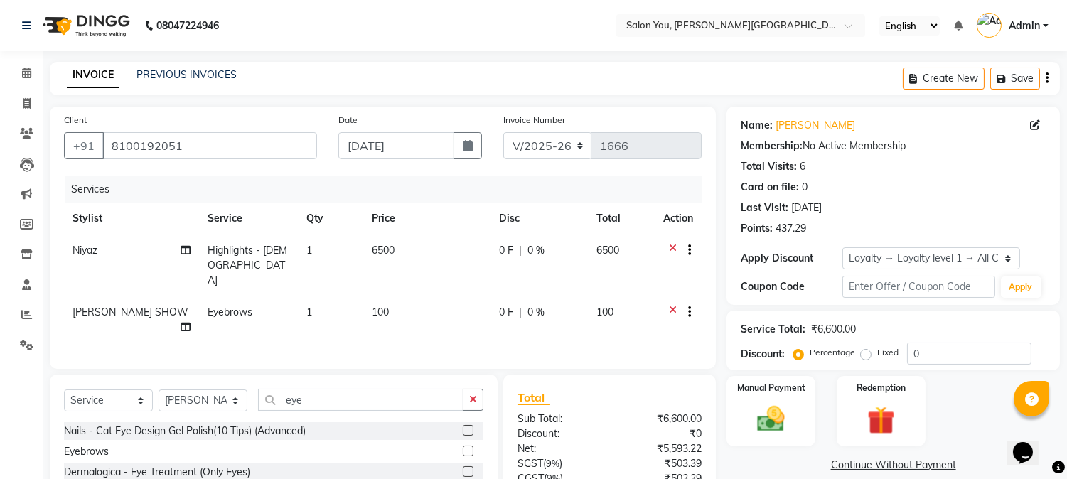
click at [552, 321] on div "Services Stylist Service Qty Price Disc Total Action Niyaz Highlights - Female …" at bounding box center [383, 265] width 638 height 178
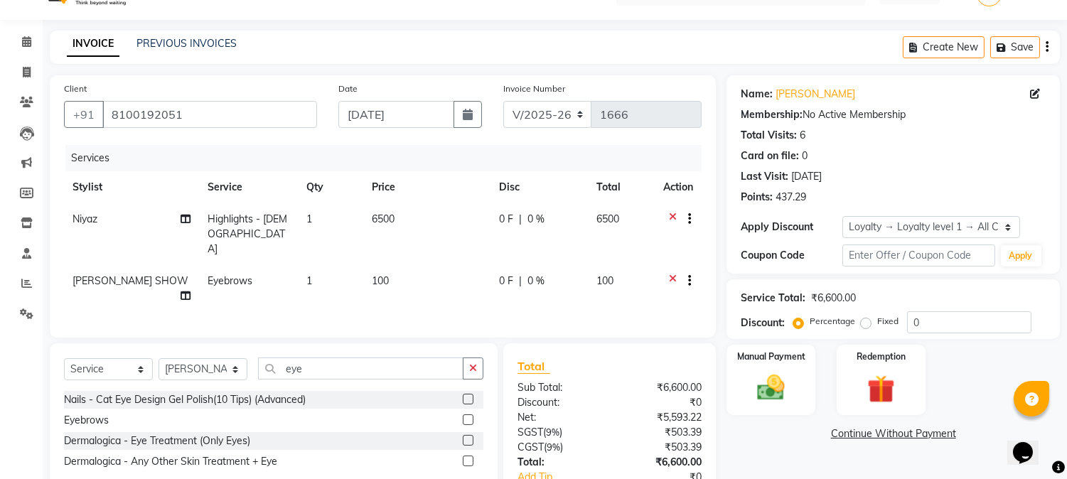
scroll to position [110, 0]
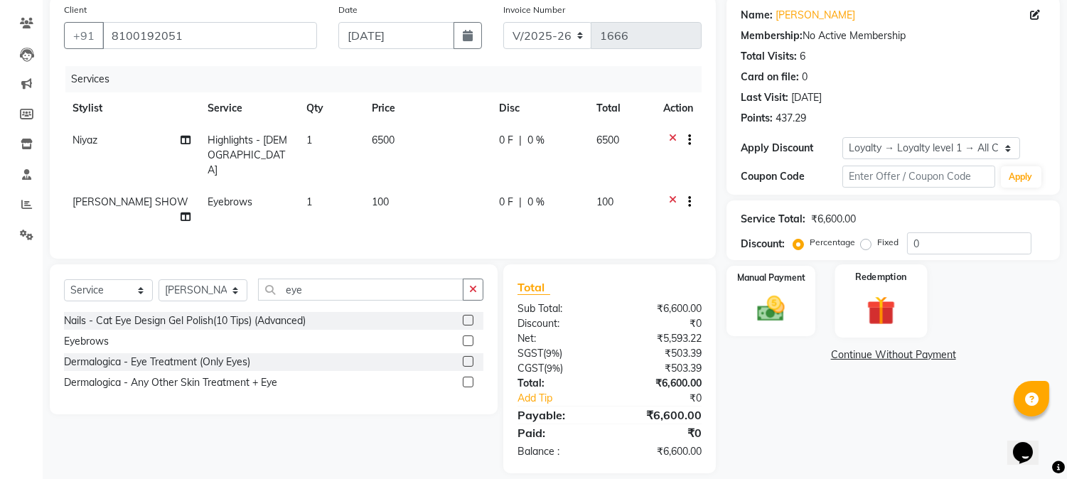
click at [900, 306] on img at bounding box center [880, 311] width 47 height 36
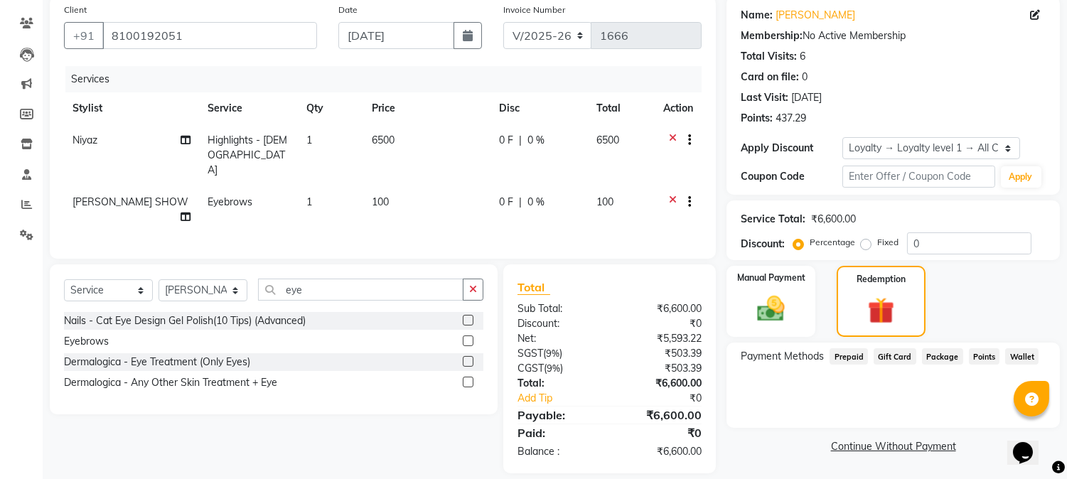
click at [975, 353] on span "Points" at bounding box center [984, 356] width 31 height 16
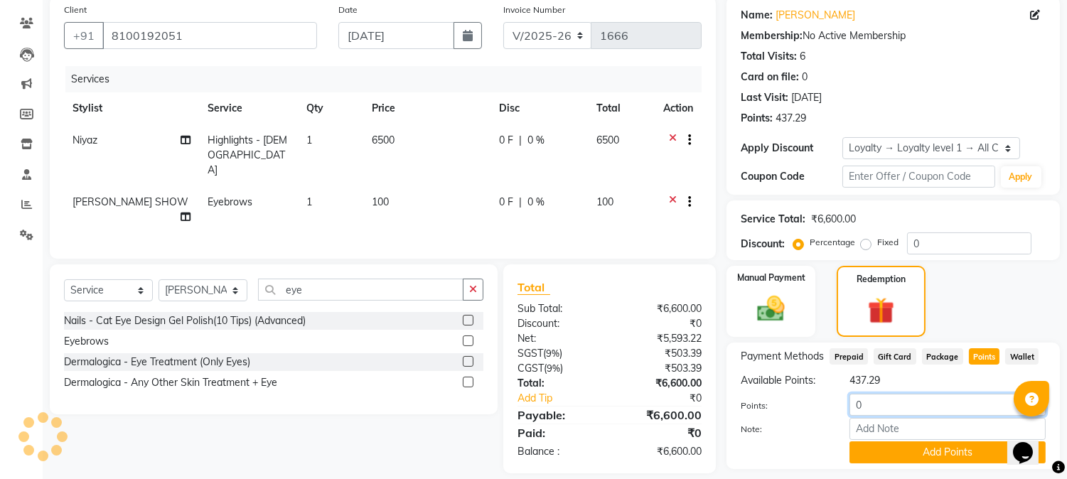
click at [879, 401] on input "0" at bounding box center [948, 405] width 196 height 22
type input "100"
click at [885, 452] on button "Add Points" at bounding box center [948, 452] width 196 height 22
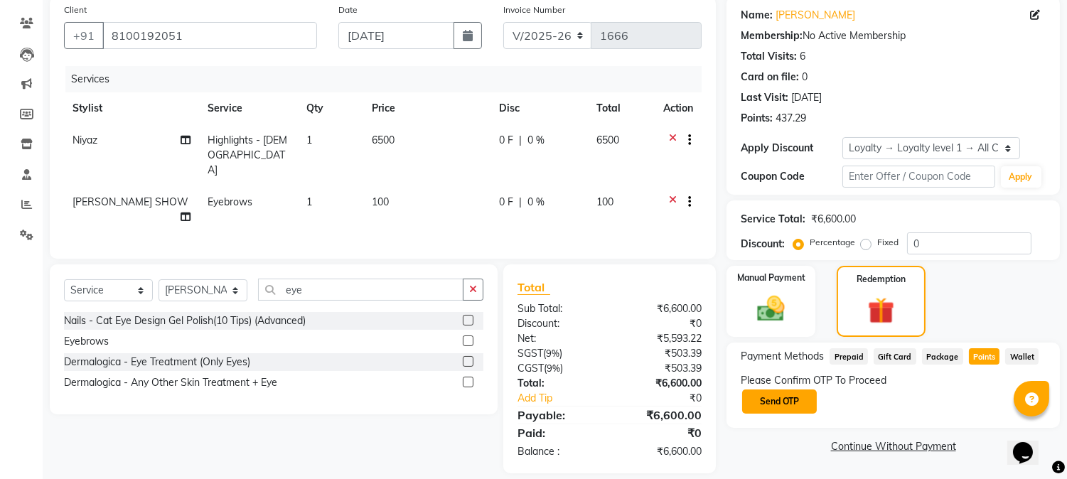
click at [793, 400] on button "Send OTP" at bounding box center [779, 402] width 75 height 24
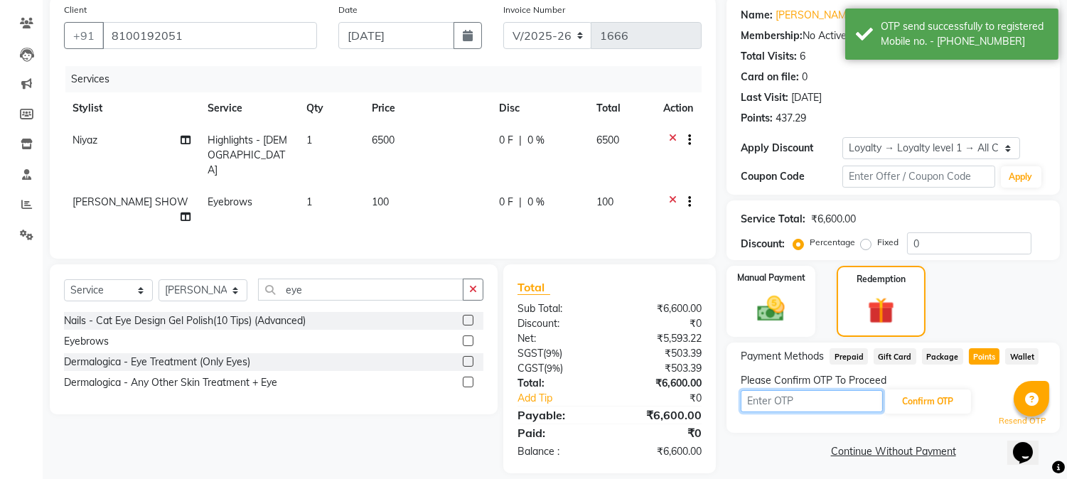
click at [819, 403] on input "text" at bounding box center [812, 401] width 142 height 22
type input "3440"
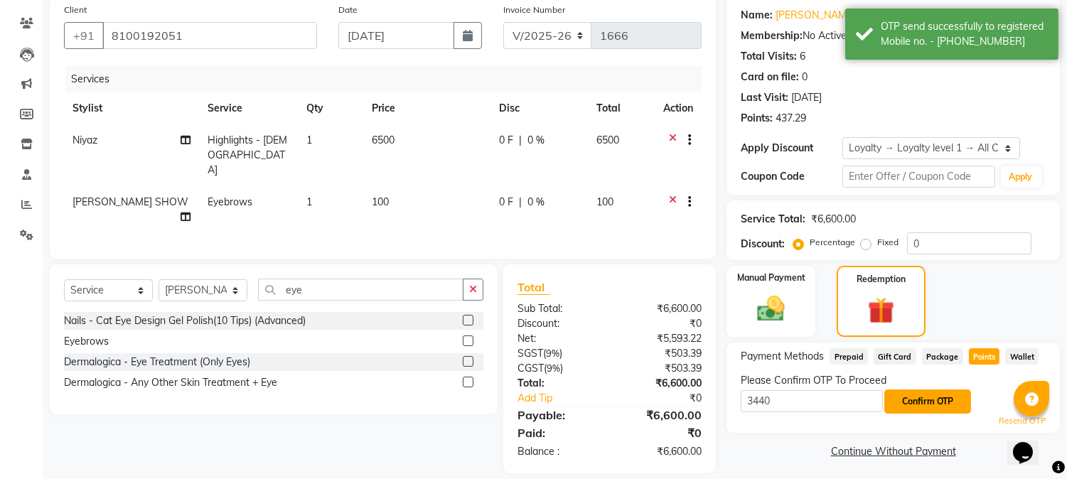
click at [917, 395] on button "Confirm OTP" at bounding box center [927, 402] width 87 height 24
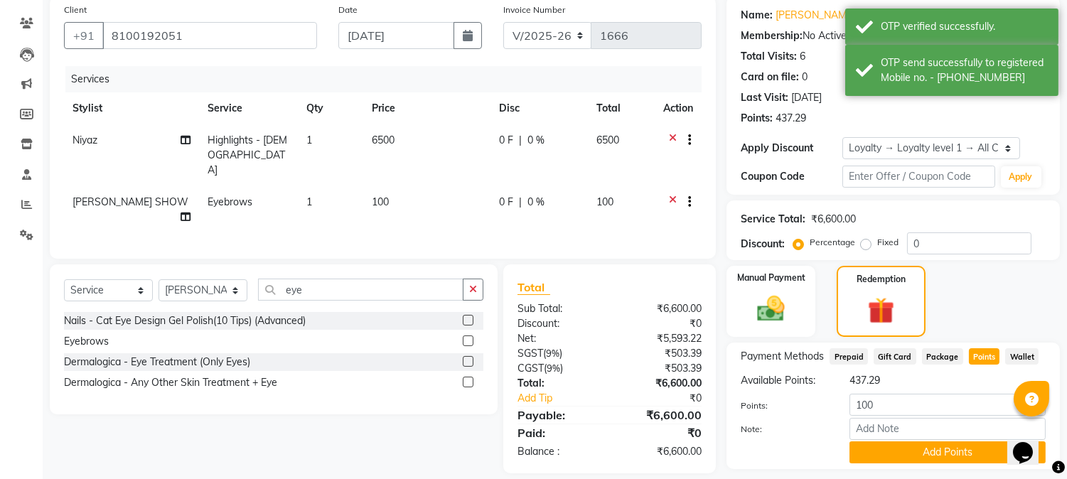
scroll to position [150, 0]
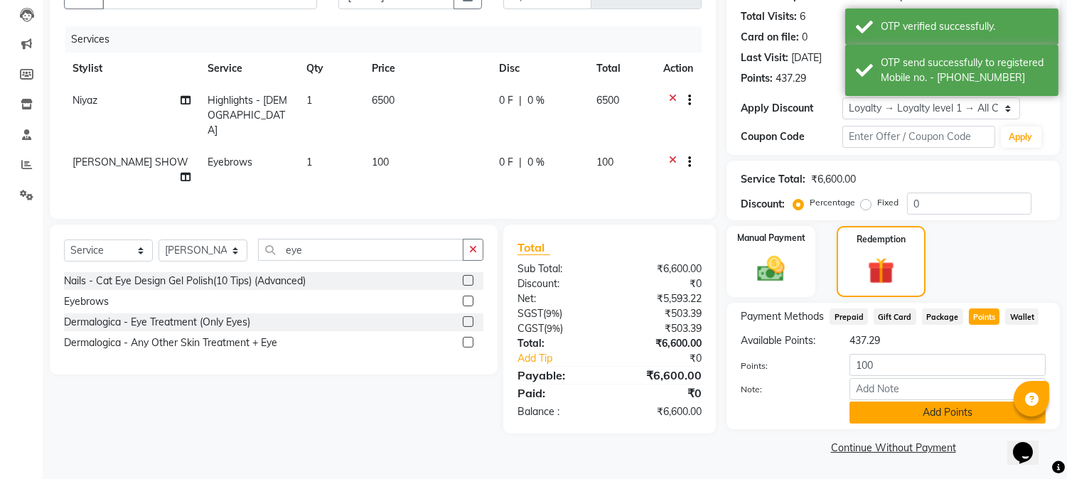
click at [912, 410] on button "Add Points" at bounding box center [948, 413] width 196 height 22
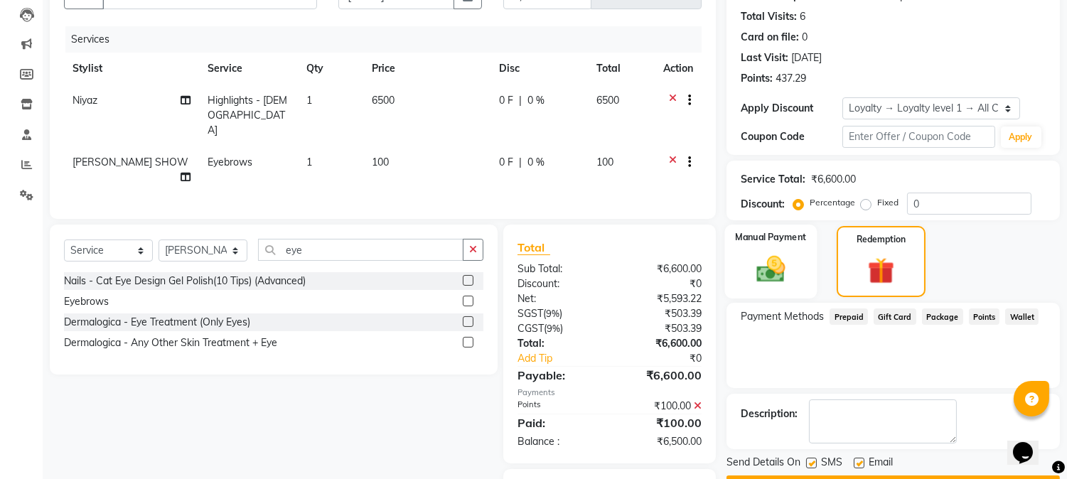
click at [800, 264] on div "Manual Payment" at bounding box center [771, 262] width 92 height 74
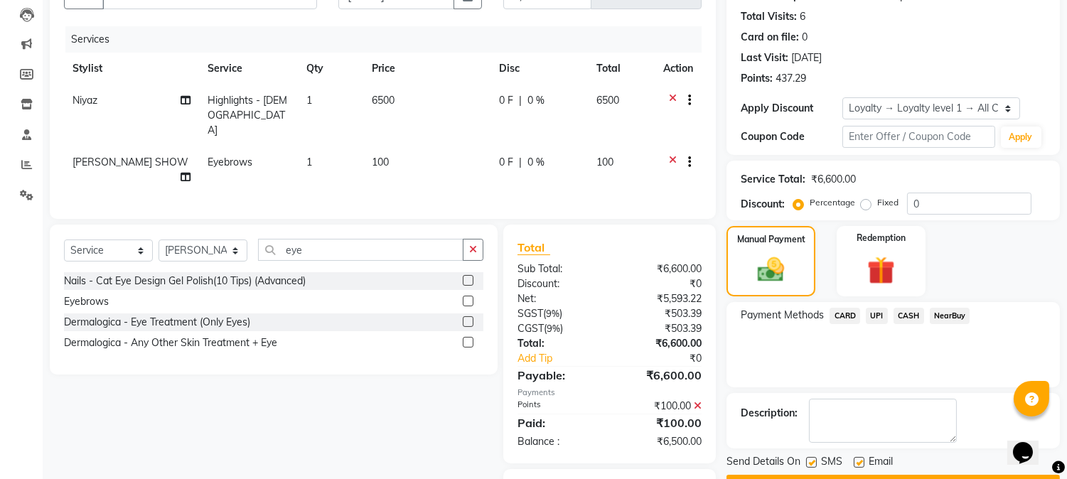
click at [904, 314] on span "CASH" at bounding box center [909, 316] width 31 height 16
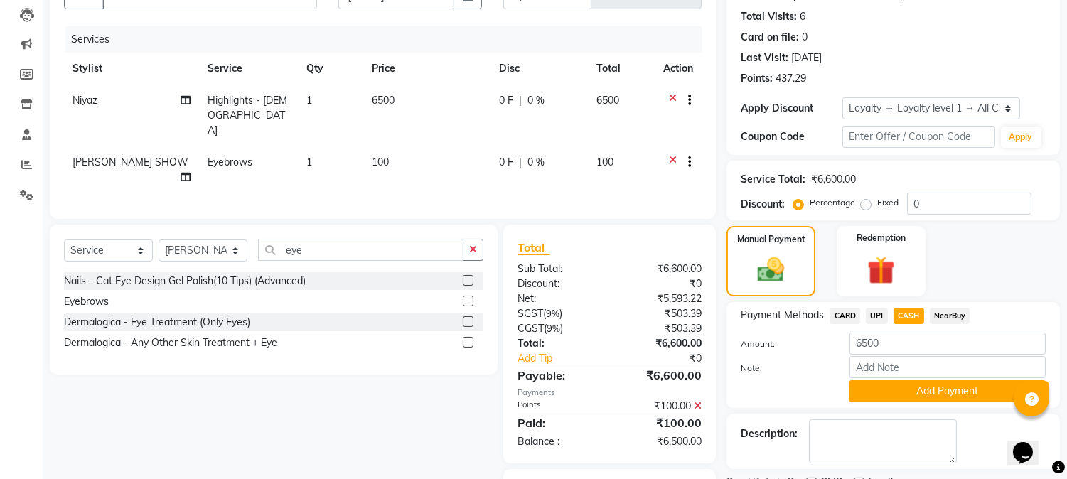
drag, startPoint x: 894, startPoint y: 393, endPoint x: 890, endPoint y: 385, distance: 8.6
click at [894, 392] on button "Add Payment" at bounding box center [948, 391] width 196 height 22
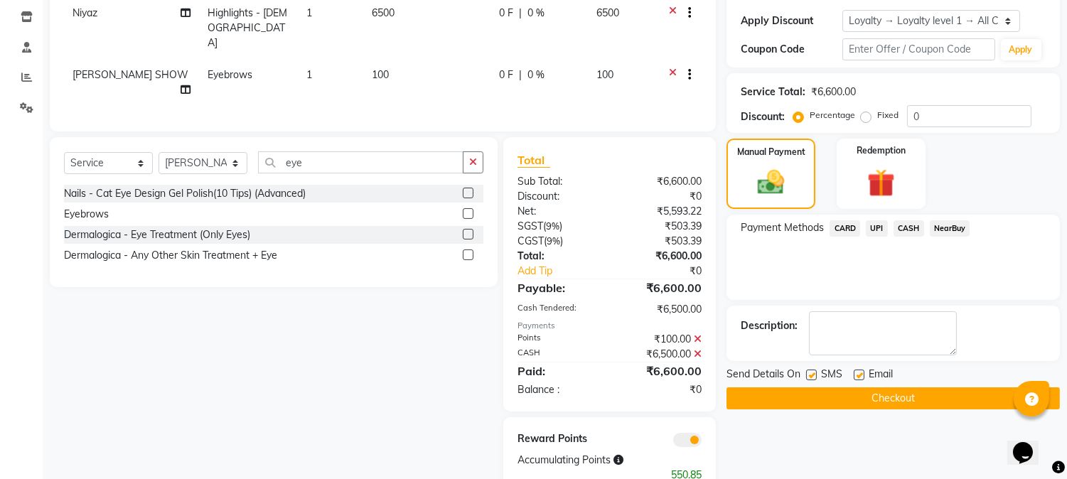
scroll to position [261, 0]
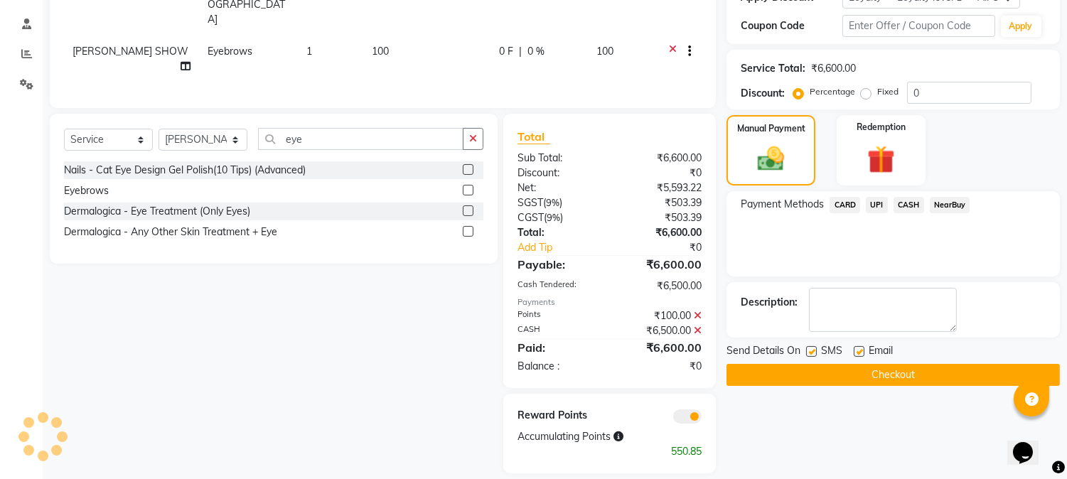
click at [864, 375] on button "Checkout" at bounding box center [893, 375] width 333 height 22
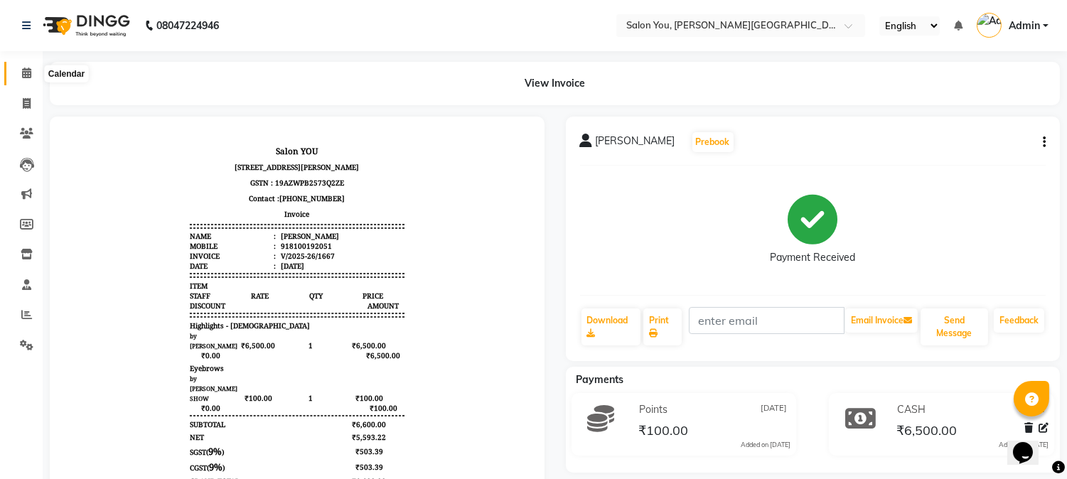
click at [24, 74] on icon at bounding box center [26, 73] width 9 height 11
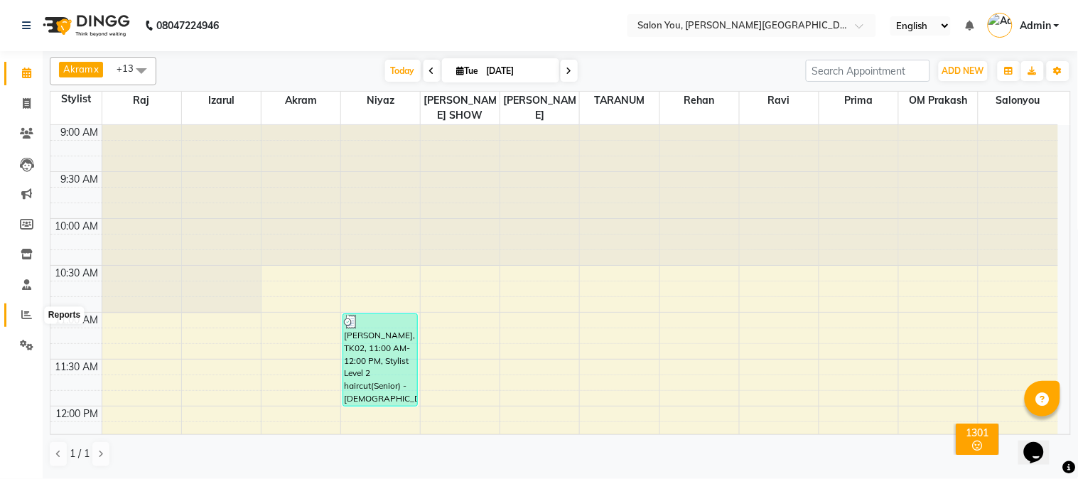
click at [23, 311] on icon at bounding box center [26, 314] width 11 height 11
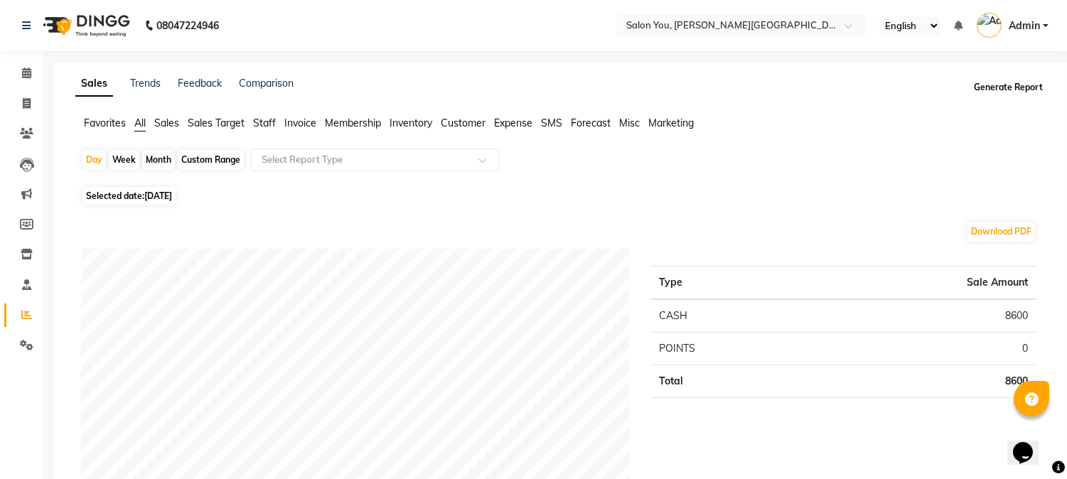
click at [1000, 84] on button "Generate Report" at bounding box center [1008, 87] width 76 height 20
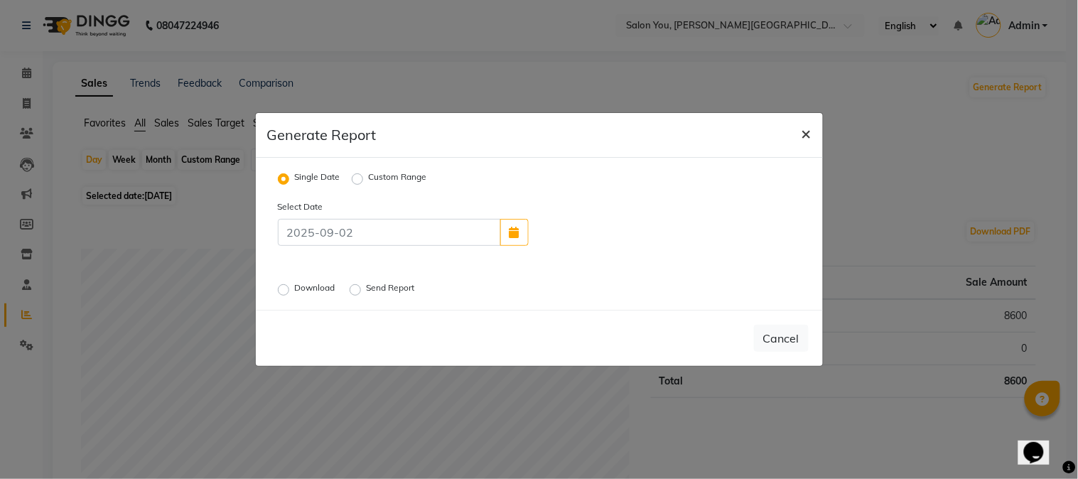
click at [807, 131] on span "×" at bounding box center [807, 132] width 10 height 21
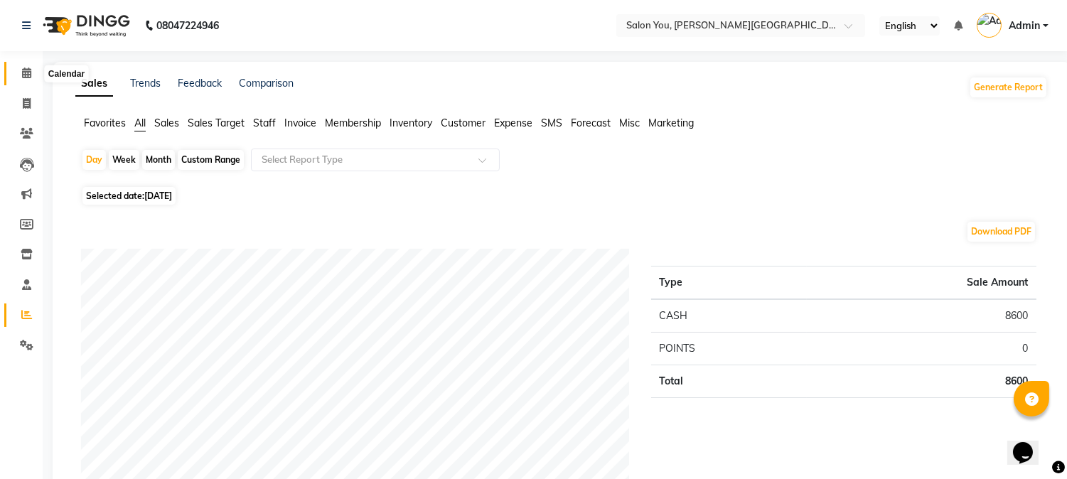
click at [23, 73] on icon at bounding box center [26, 73] width 9 height 11
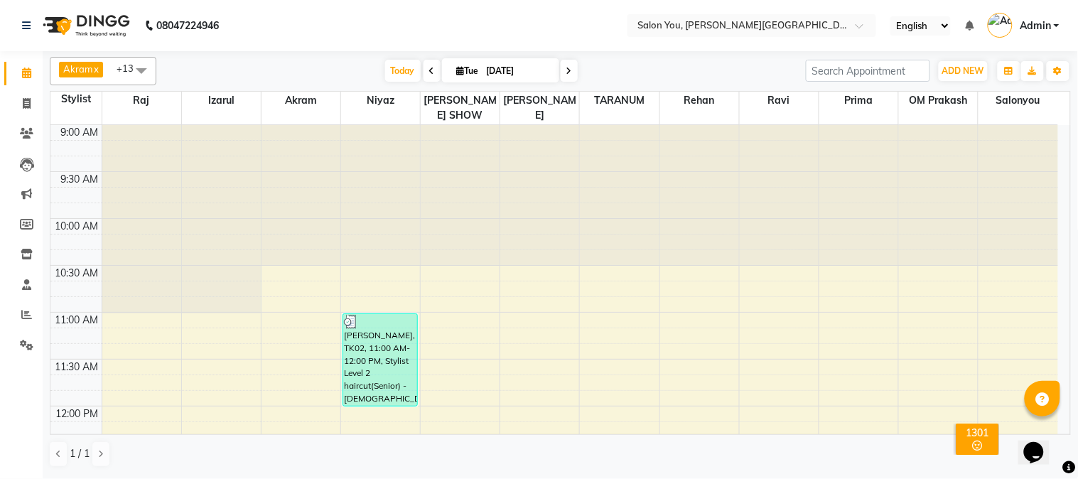
click at [561, 70] on span at bounding box center [569, 71] width 17 height 22
type input "03-09-2025"
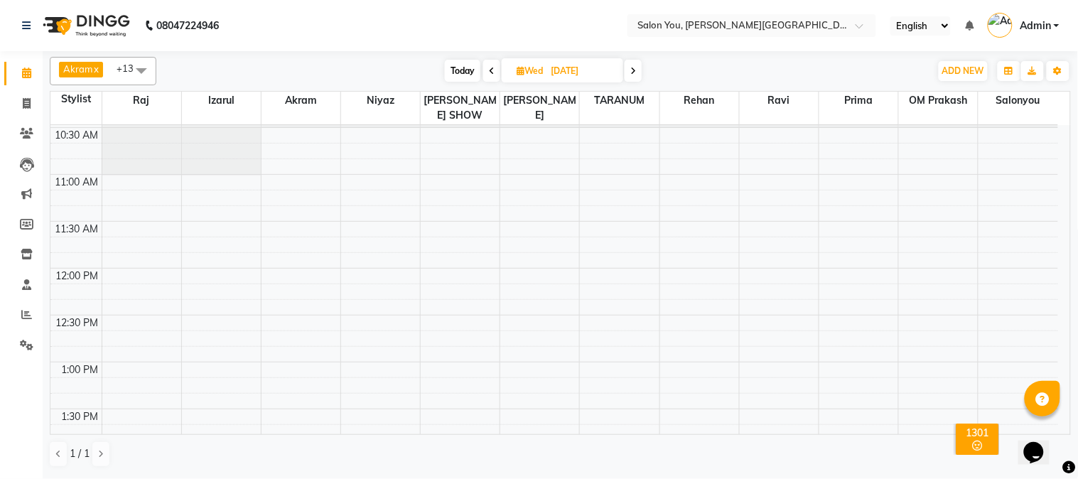
scroll to position [111, 0]
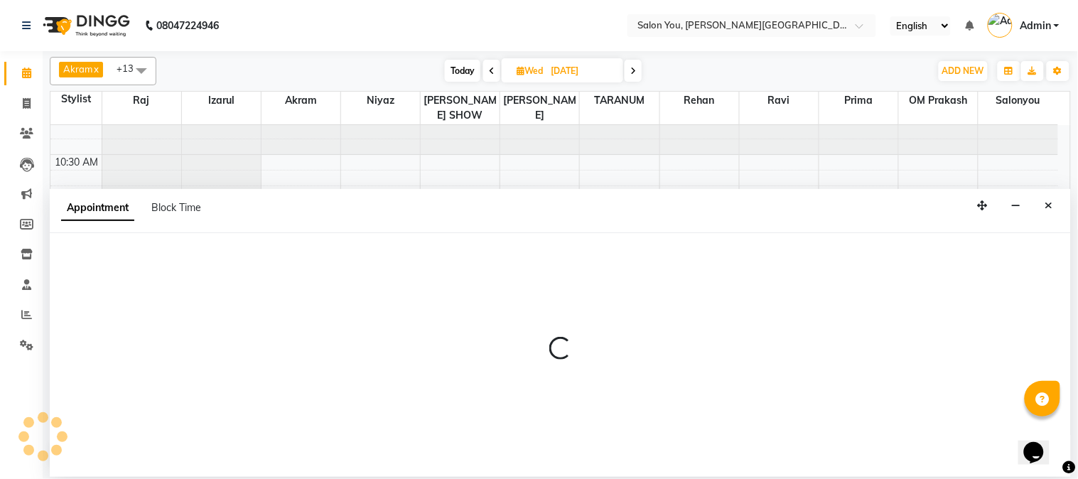
select select "83062"
select select "660"
select select "tentative"
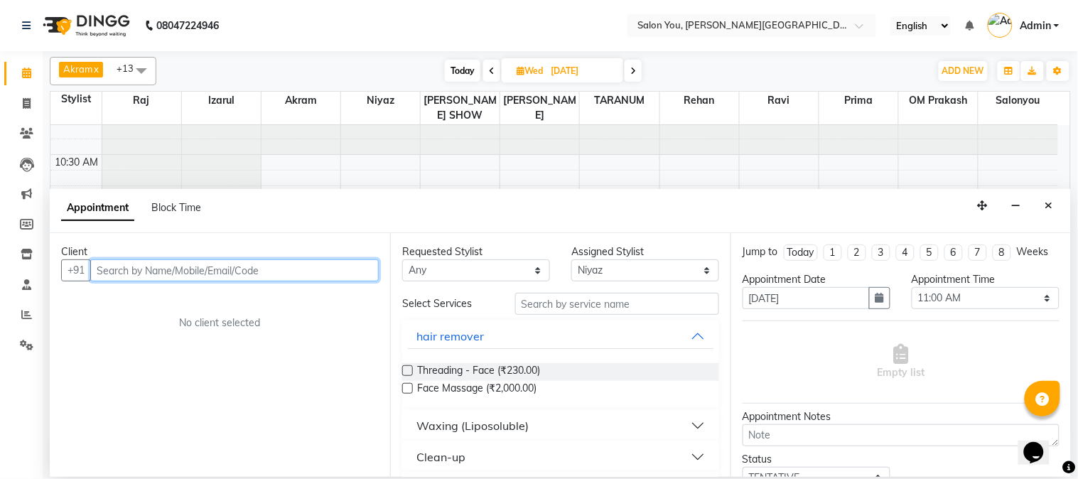
click at [230, 271] on input "text" at bounding box center [234, 270] width 289 height 22
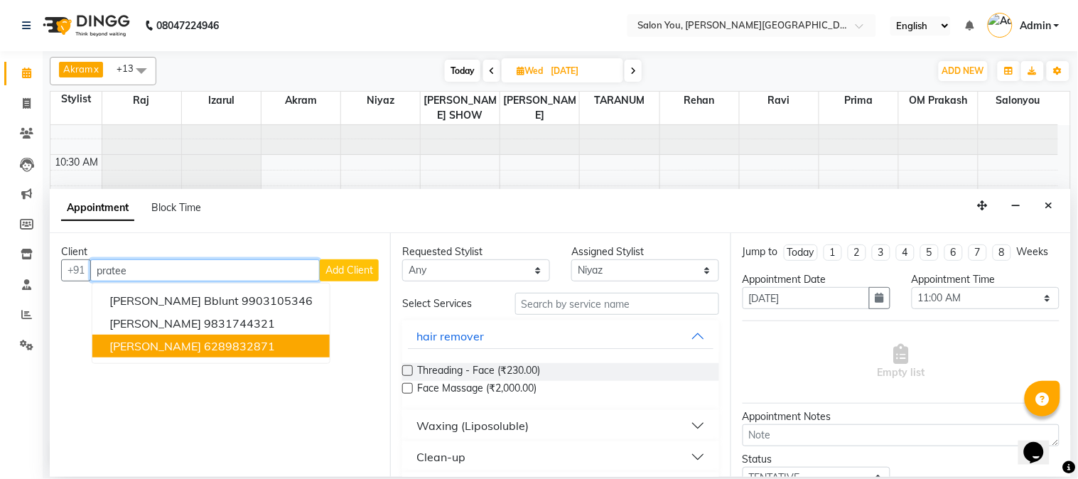
click at [207, 345] on ngb-highlight "6289832871" at bounding box center [239, 346] width 71 height 14
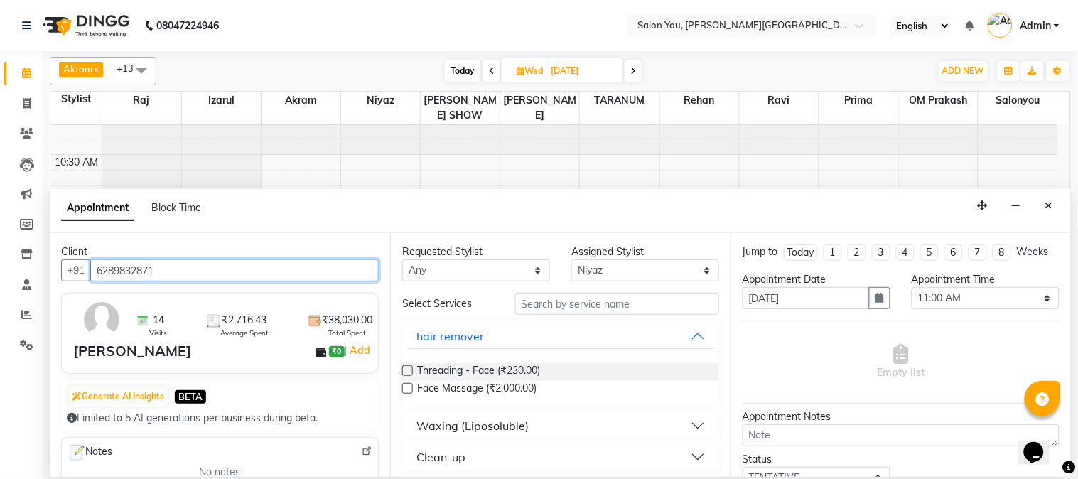
type input "6289832871"
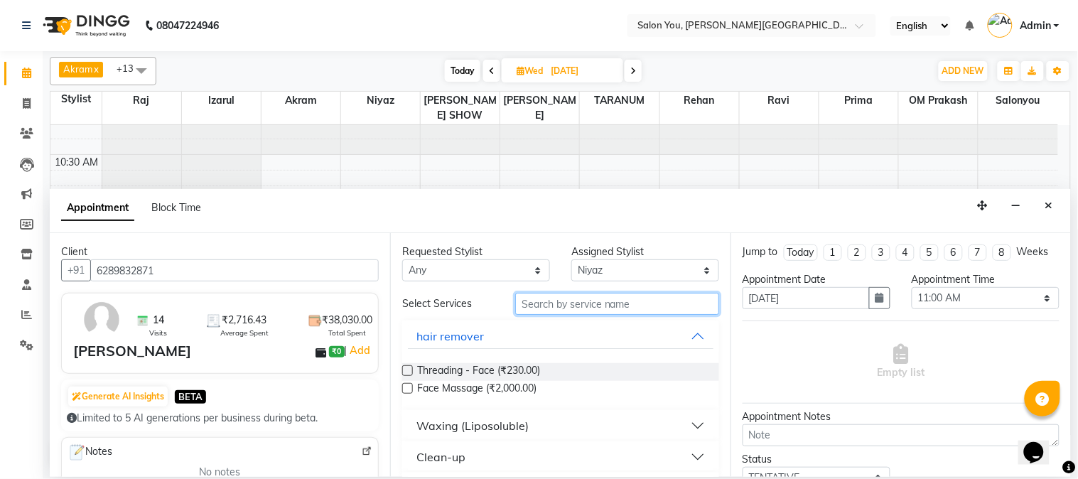
click at [542, 302] on input "text" at bounding box center [617, 304] width 204 height 22
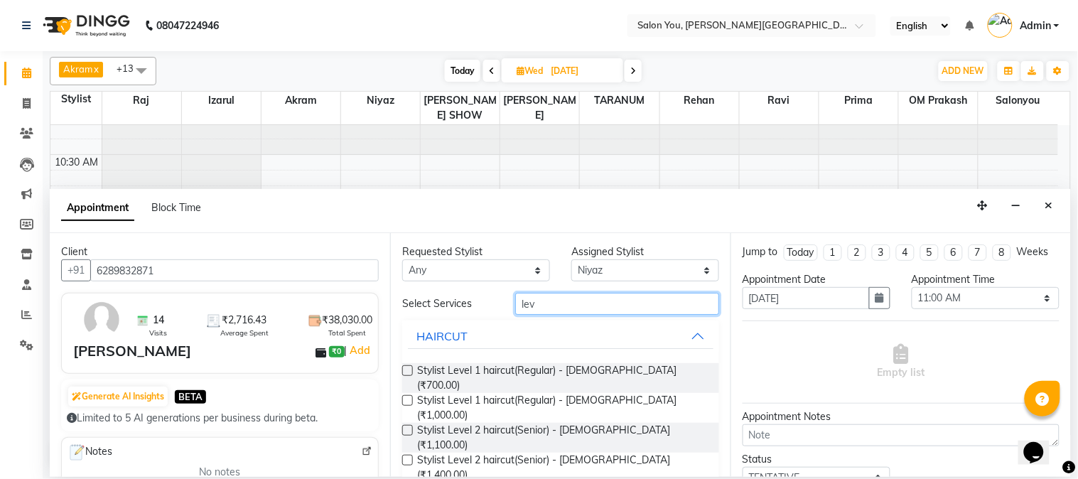
type input "lev"
click at [408, 425] on label at bounding box center [407, 430] width 11 height 11
click at [408, 427] on input "checkbox" at bounding box center [406, 431] width 9 height 9
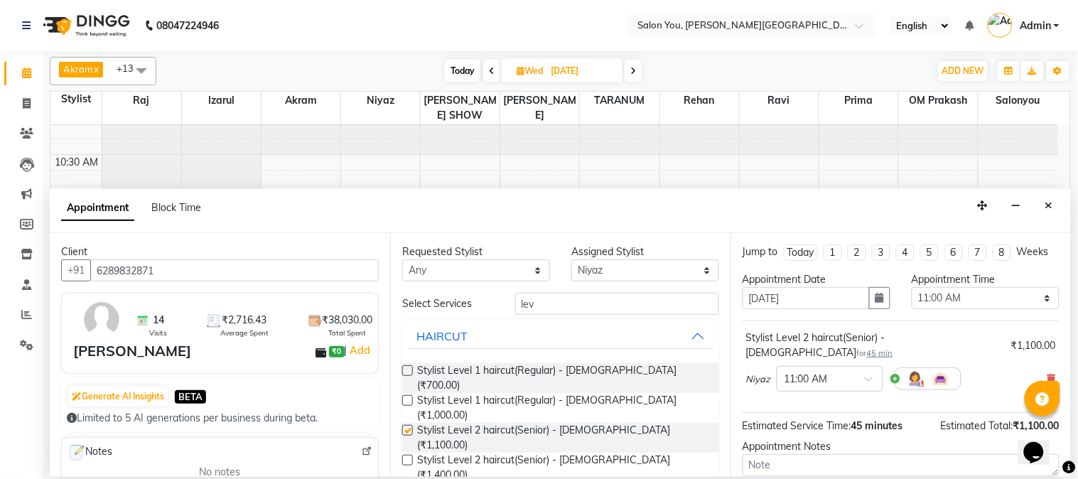
checkbox input "false"
click at [545, 308] on input "lev" at bounding box center [617, 304] width 204 height 22
type input "l"
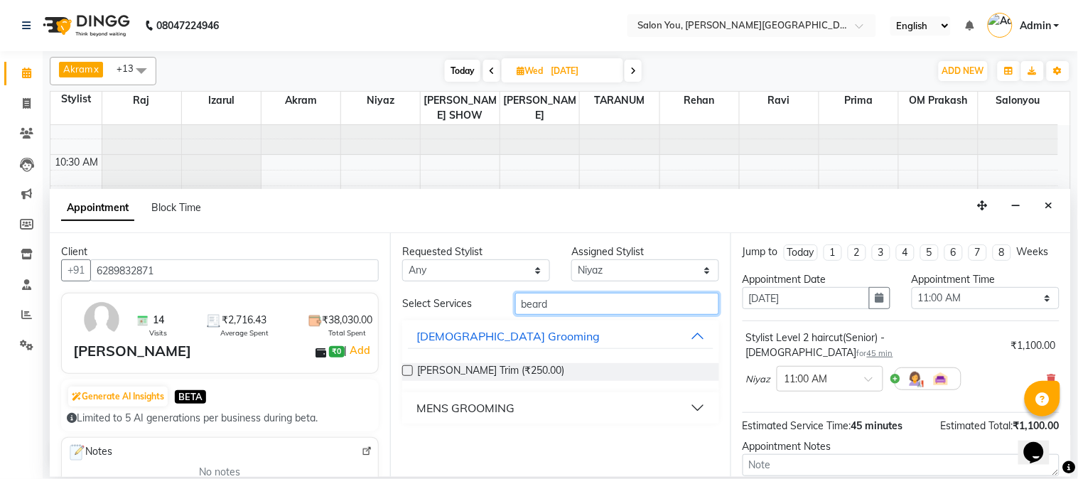
type input "beard"
click at [555, 405] on button "MENS GROOMING" at bounding box center [561, 408] width 306 height 26
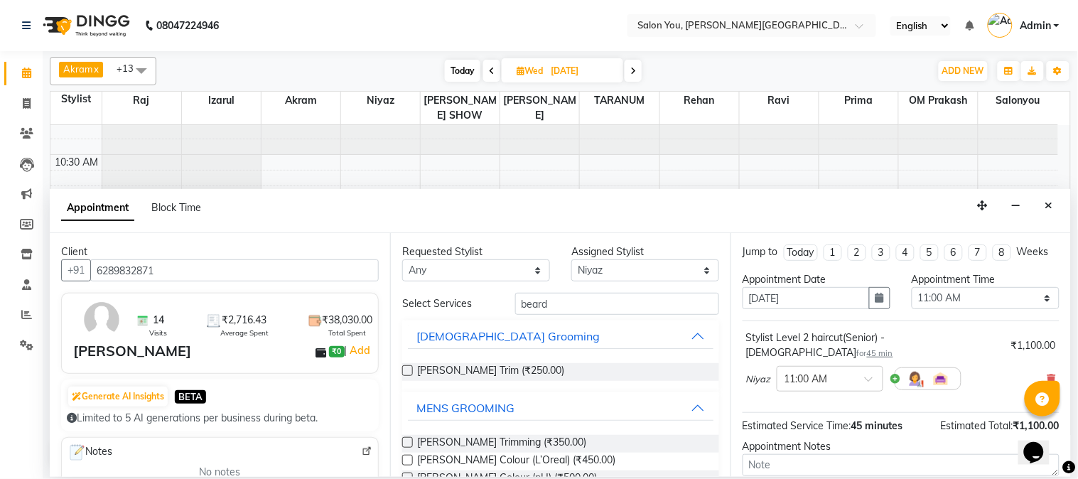
click at [407, 441] on label at bounding box center [407, 442] width 11 height 11
click at [407, 441] on input "checkbox" at bounding box center [406, 443] width 9 height 9
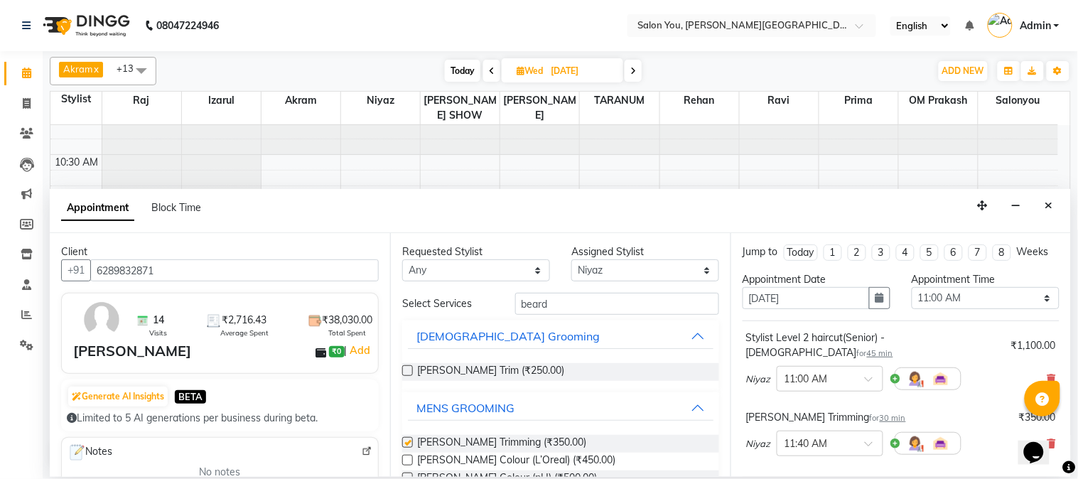
checkbox input "false"
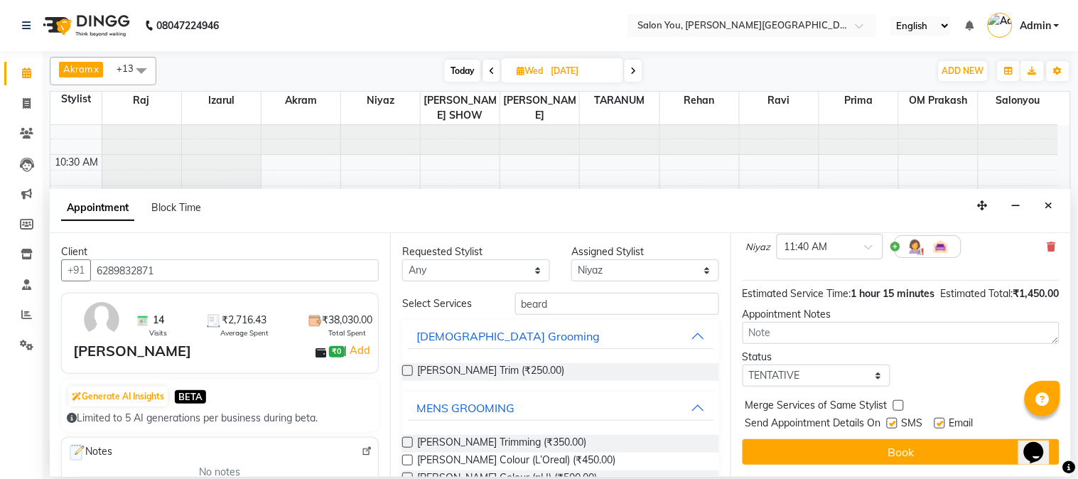
scroll to position [210, 0]
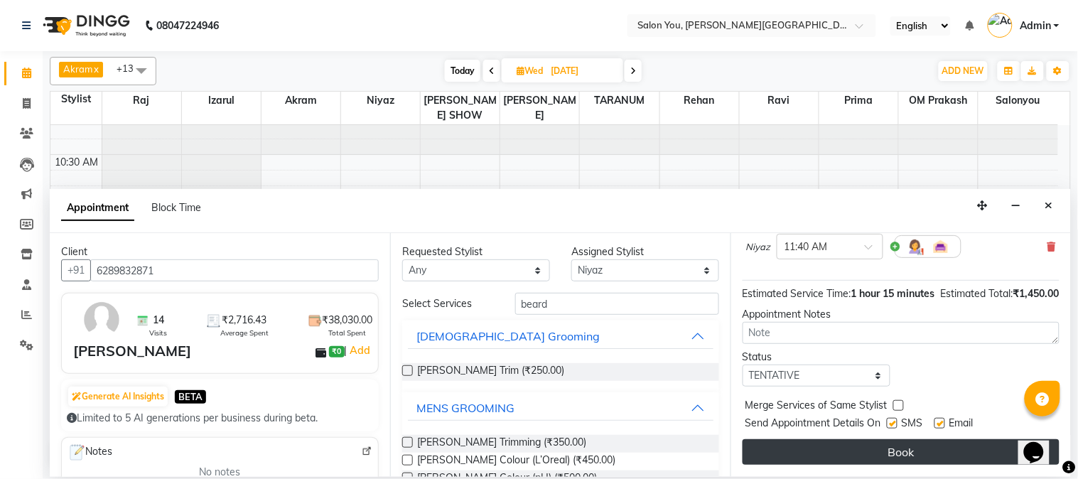
click at [805, 456] on button "Book" at bounding box center [901, 452] width 317 height 26
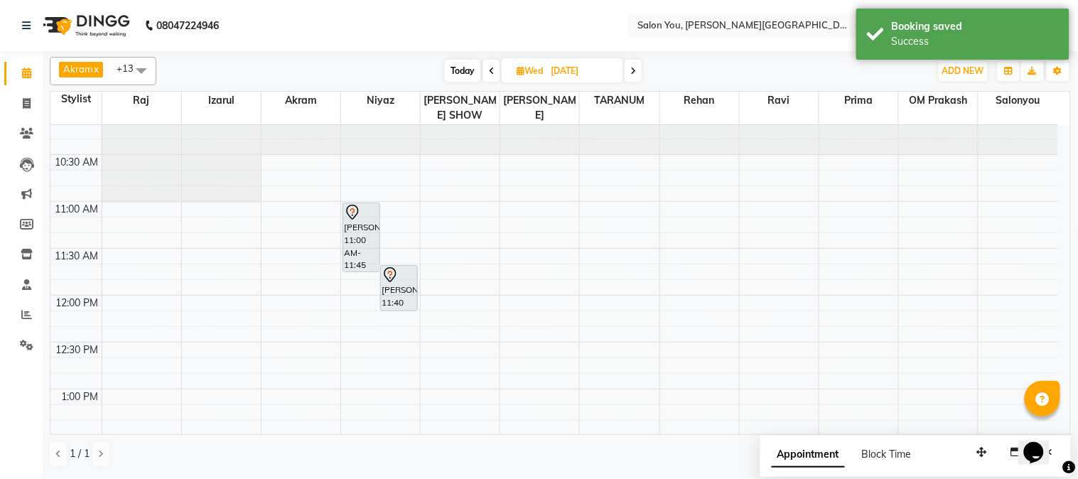
click at [459, 73] on span "Today" at bounding box center [463, 71] width 36 height 22
type input "[DATE]"
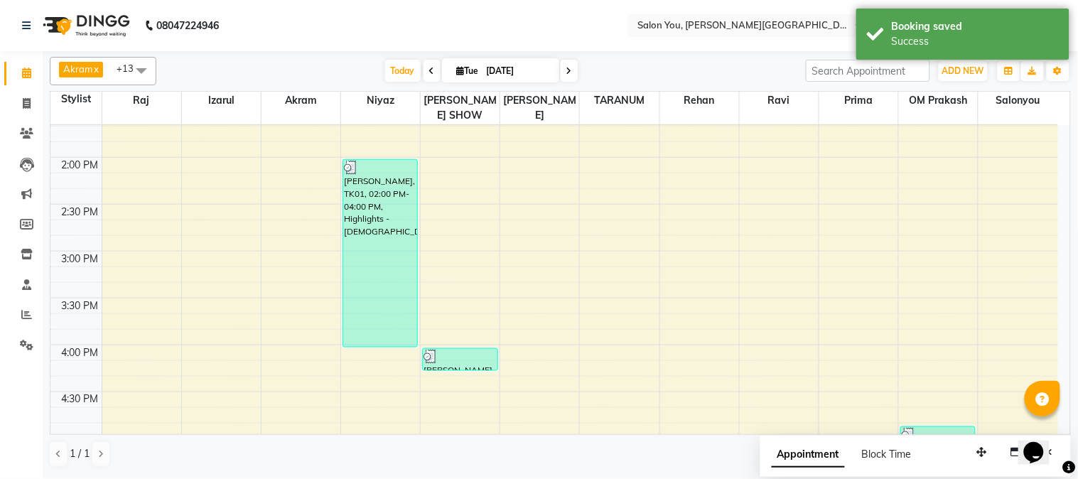
scroll to position [473, 0]
